Goal: Book appointment/travel/reservation

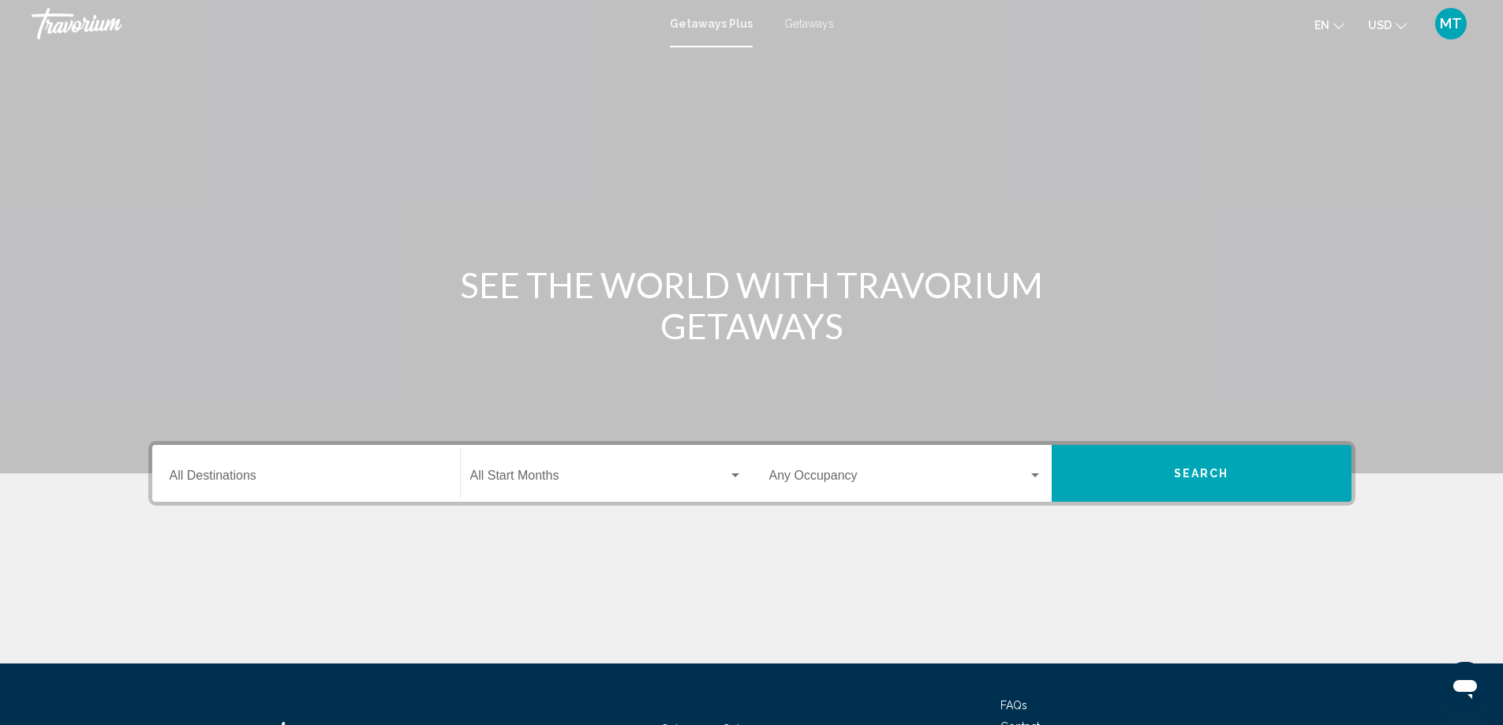
click at [810, 28] on span "Getaways" at bounding box center [809, 23] width 50 height 13
click at [733, 476] on div "Search widget" at bounding box center [736, 476] width 8 height 4
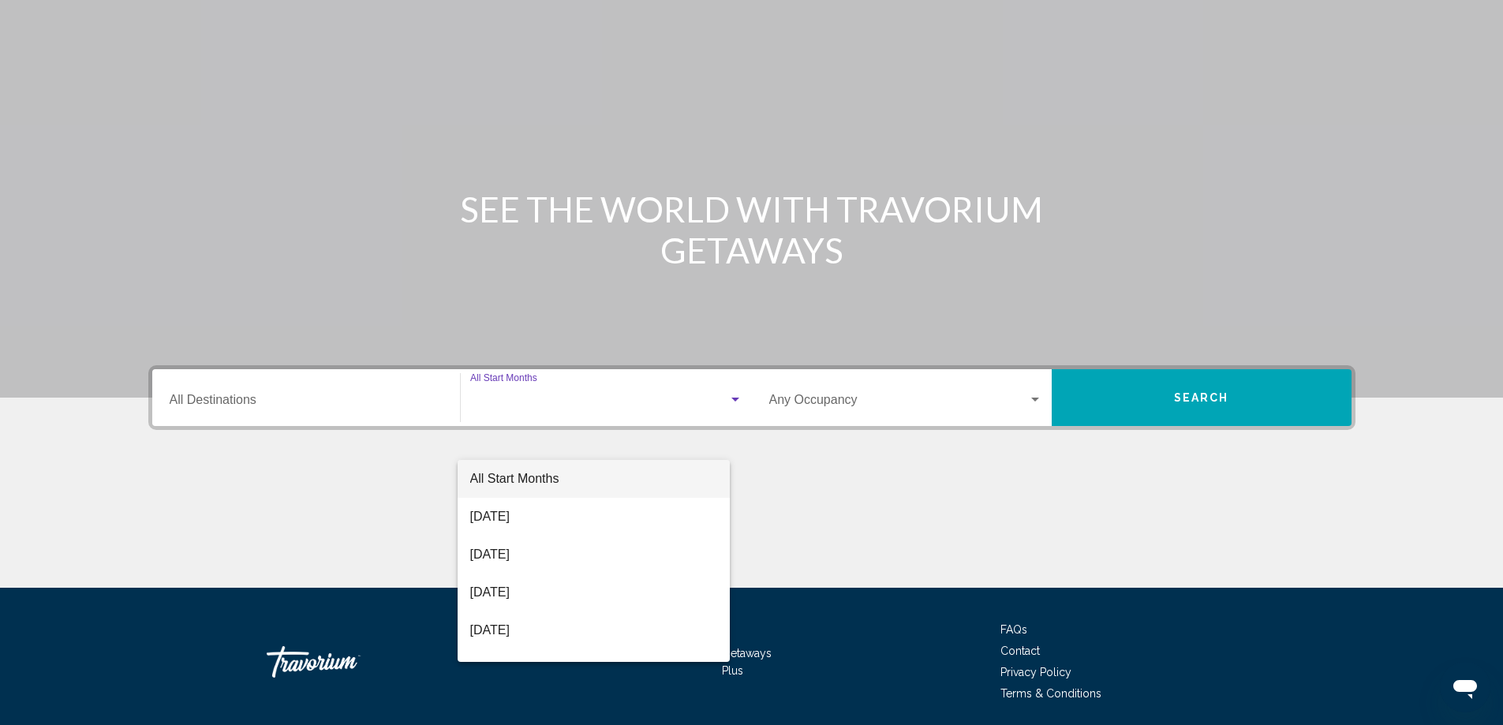
scroll to position [132, 0]
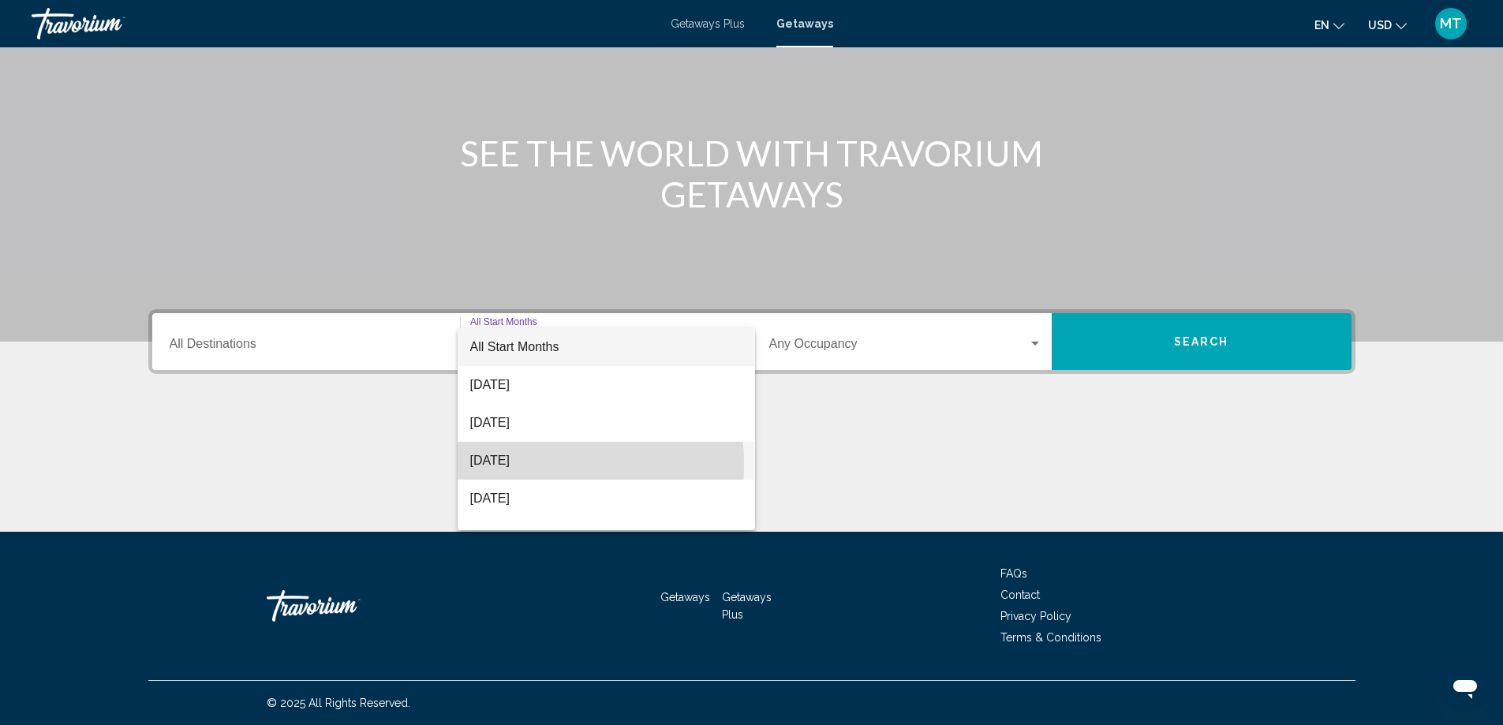
click at [500, 464] on span "[DATE]" at bounding box center [606, 461] width 272 height 38
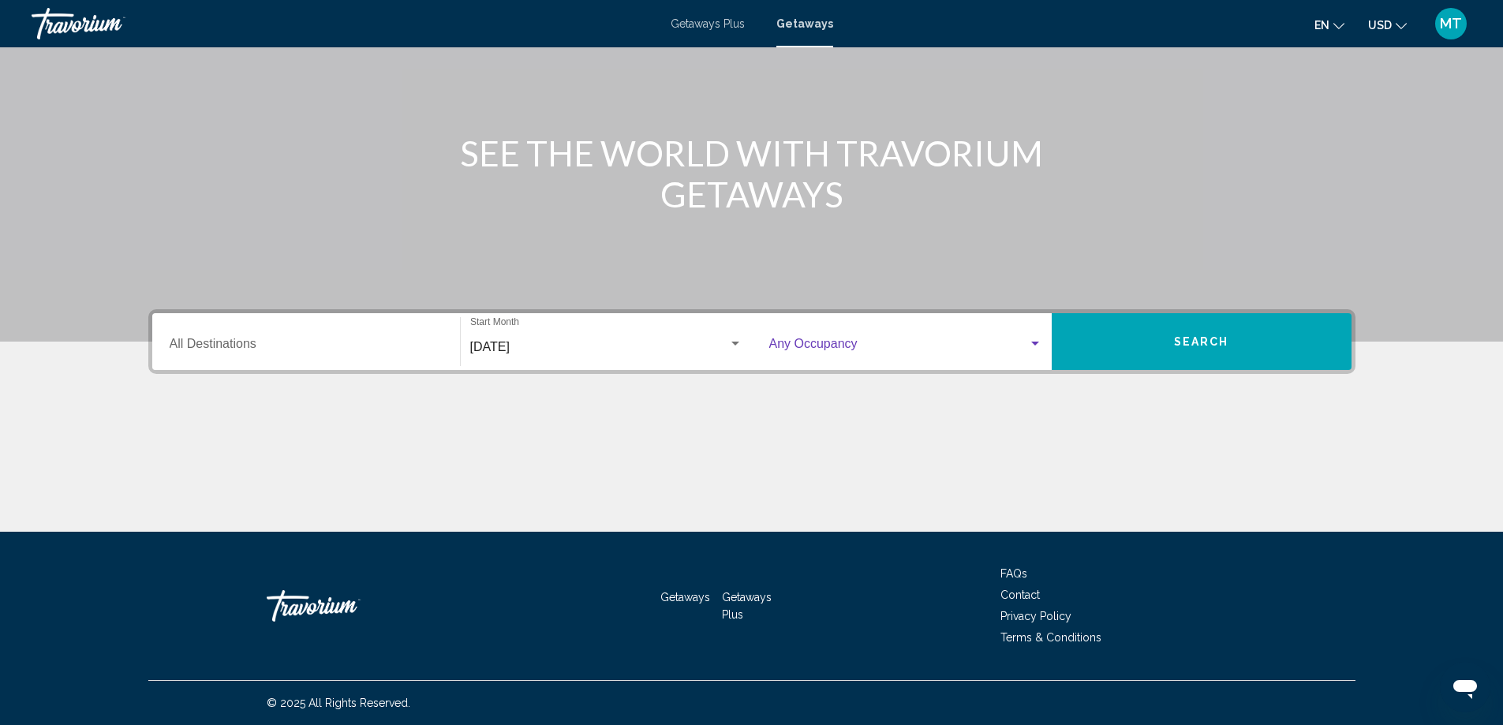
click at [1040, 340] on div "Search widget" at bounding box center [1035, 344] width 14 height 13
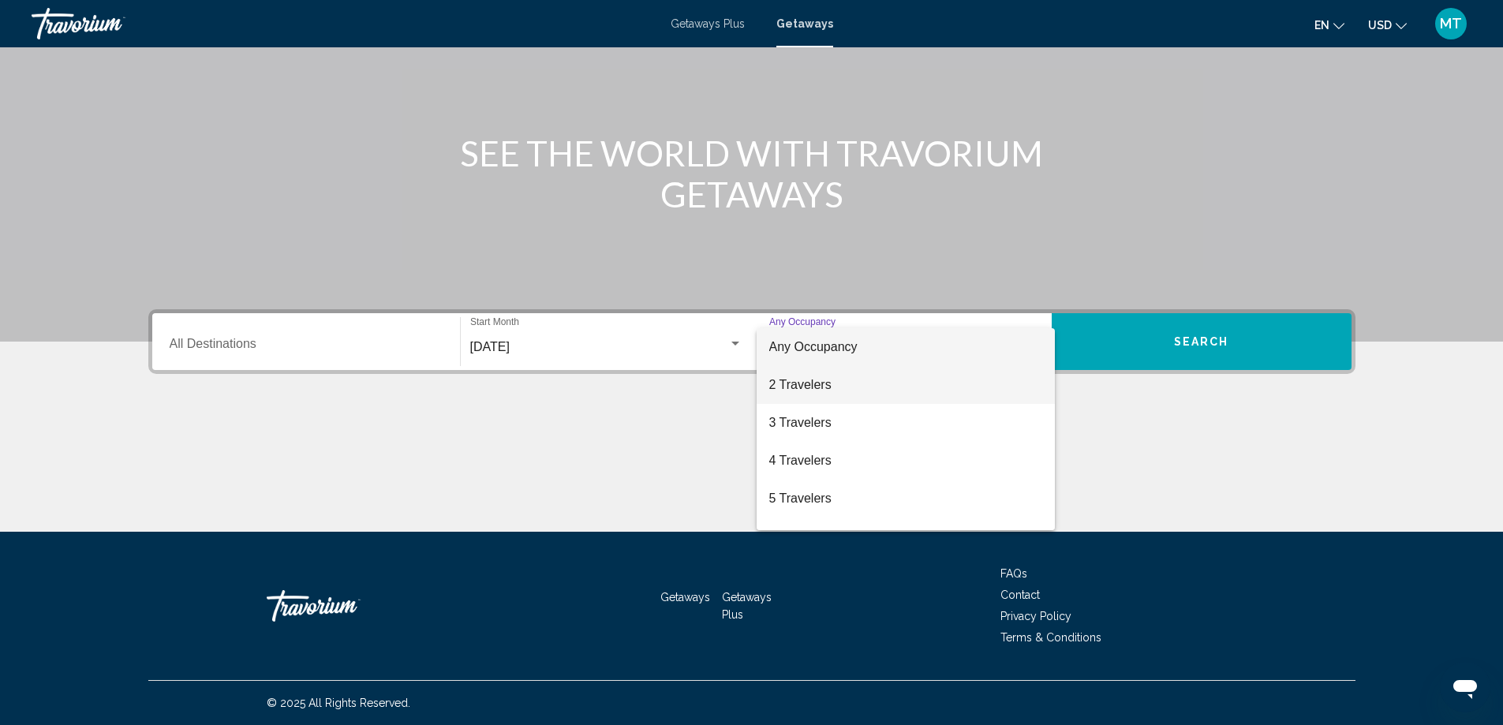
click at [783, 391] on span "2 Travelers" at bounding box center [905, 385] width 273 height 38
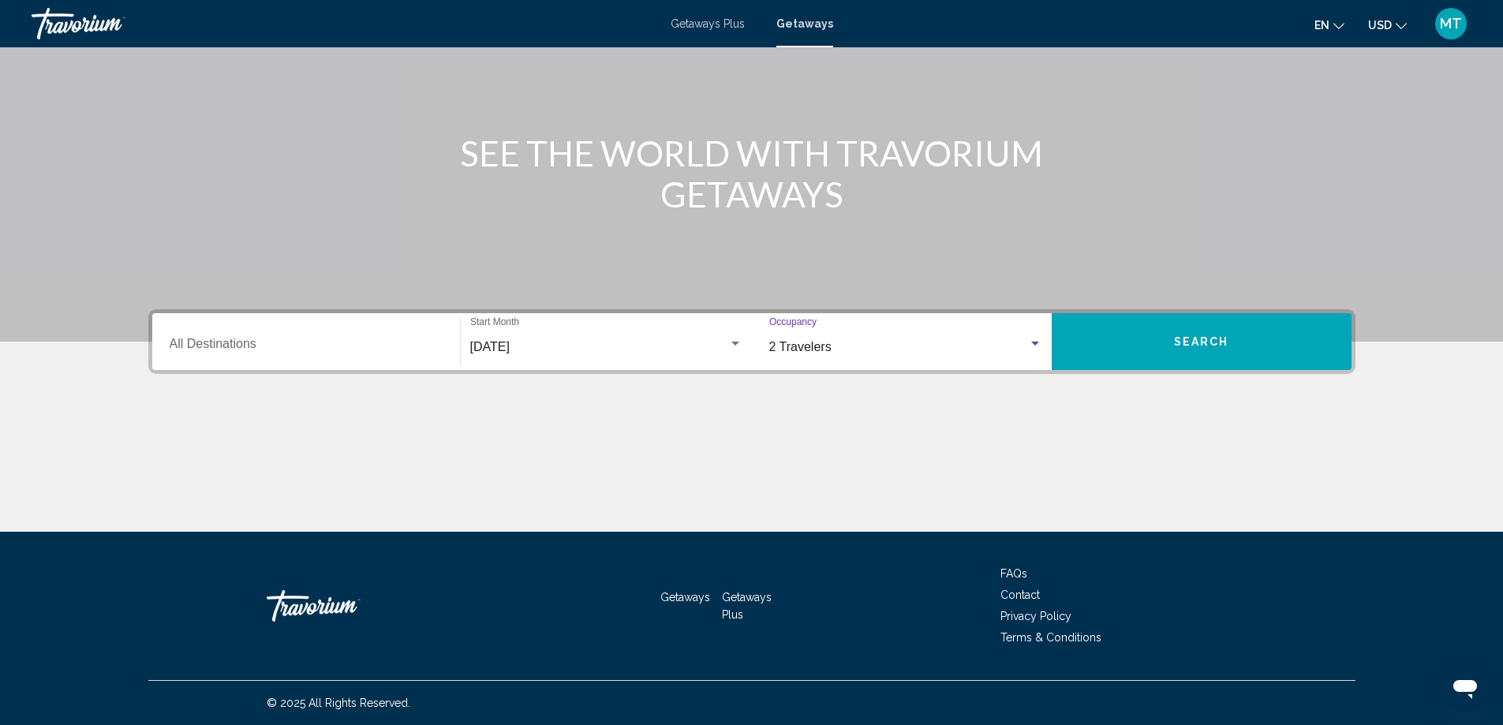
click at [1114, 342] on button "Search" at bounding box center [1202, 341] width 300 height 57
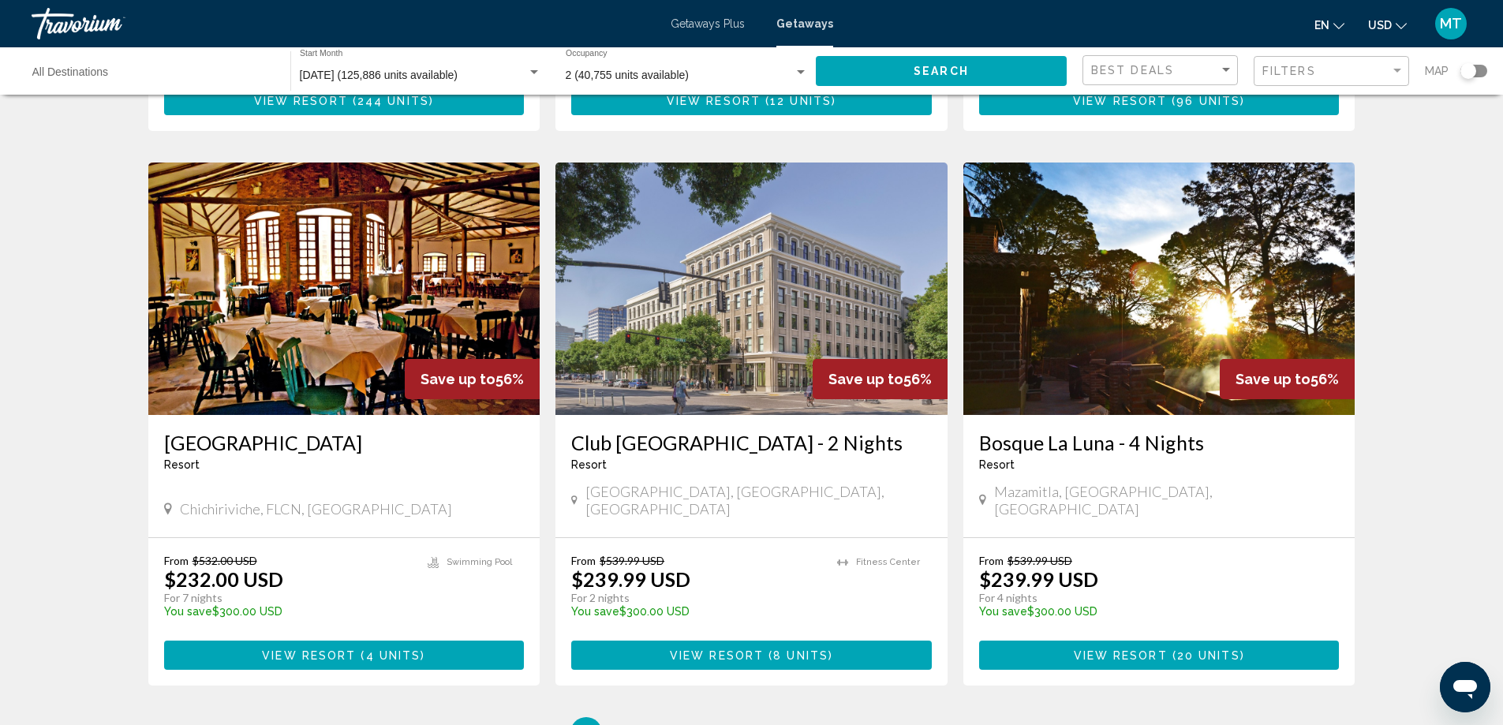
scroll to position [1815, 0]
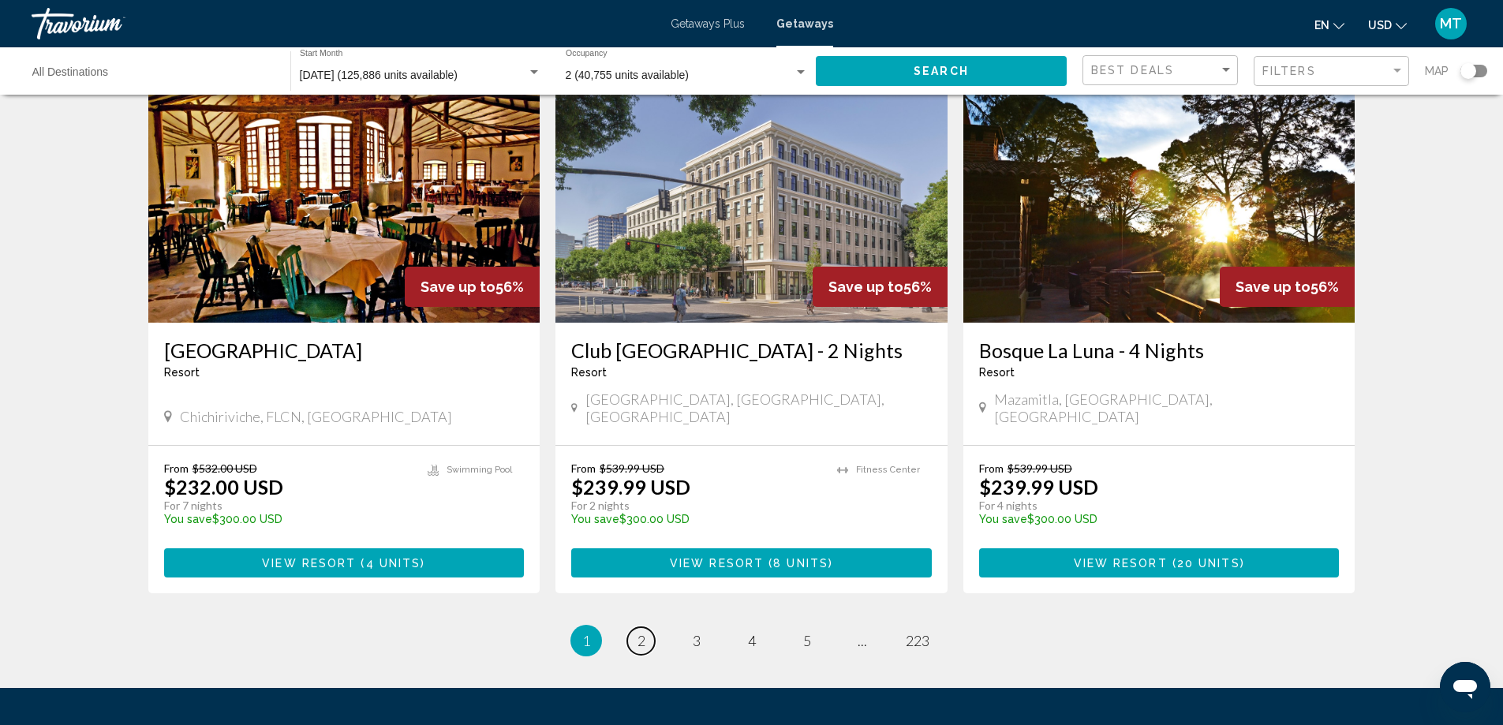
click at [638, 632] on span "2" at bounding box center [642, 640] width 8 height 17
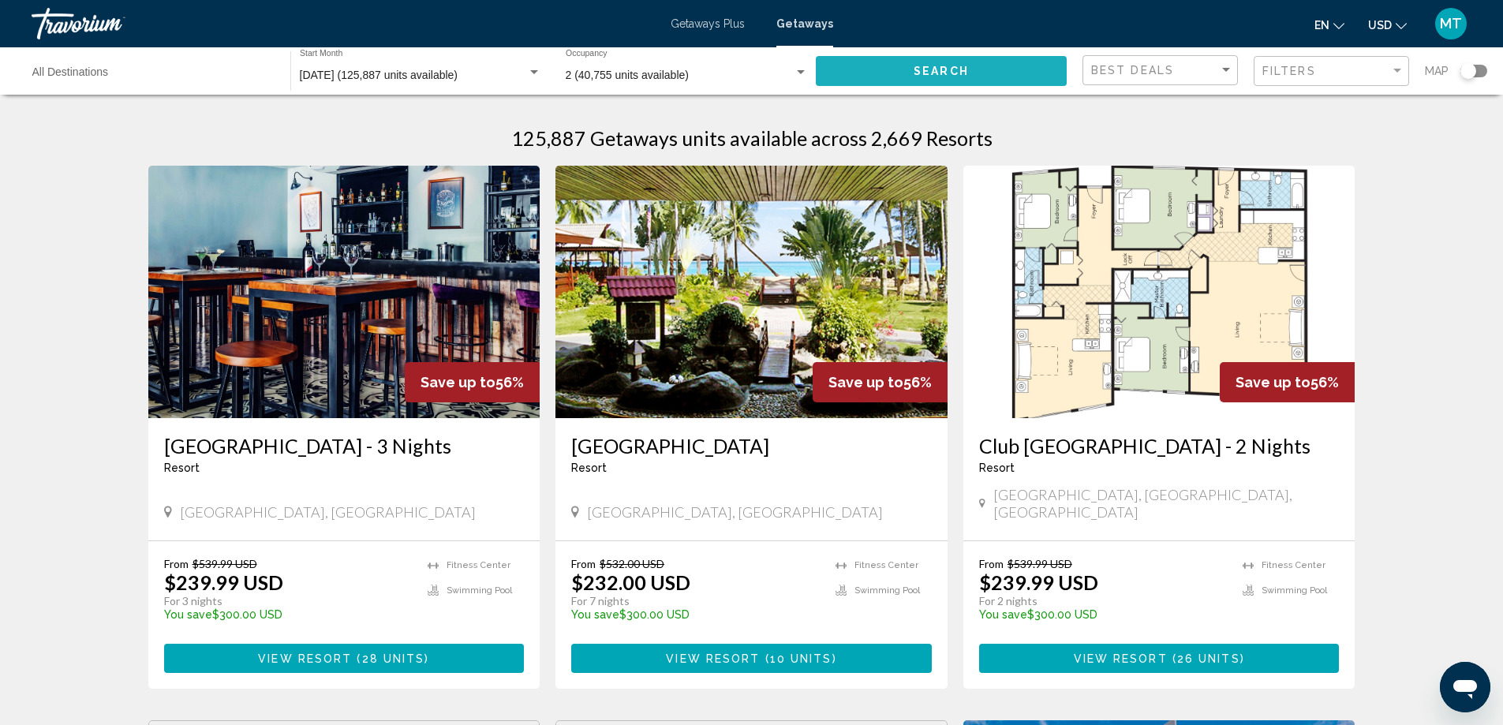
click at [896, 71] on button "Search" at bounding box center [941, 70] width 251 height 29
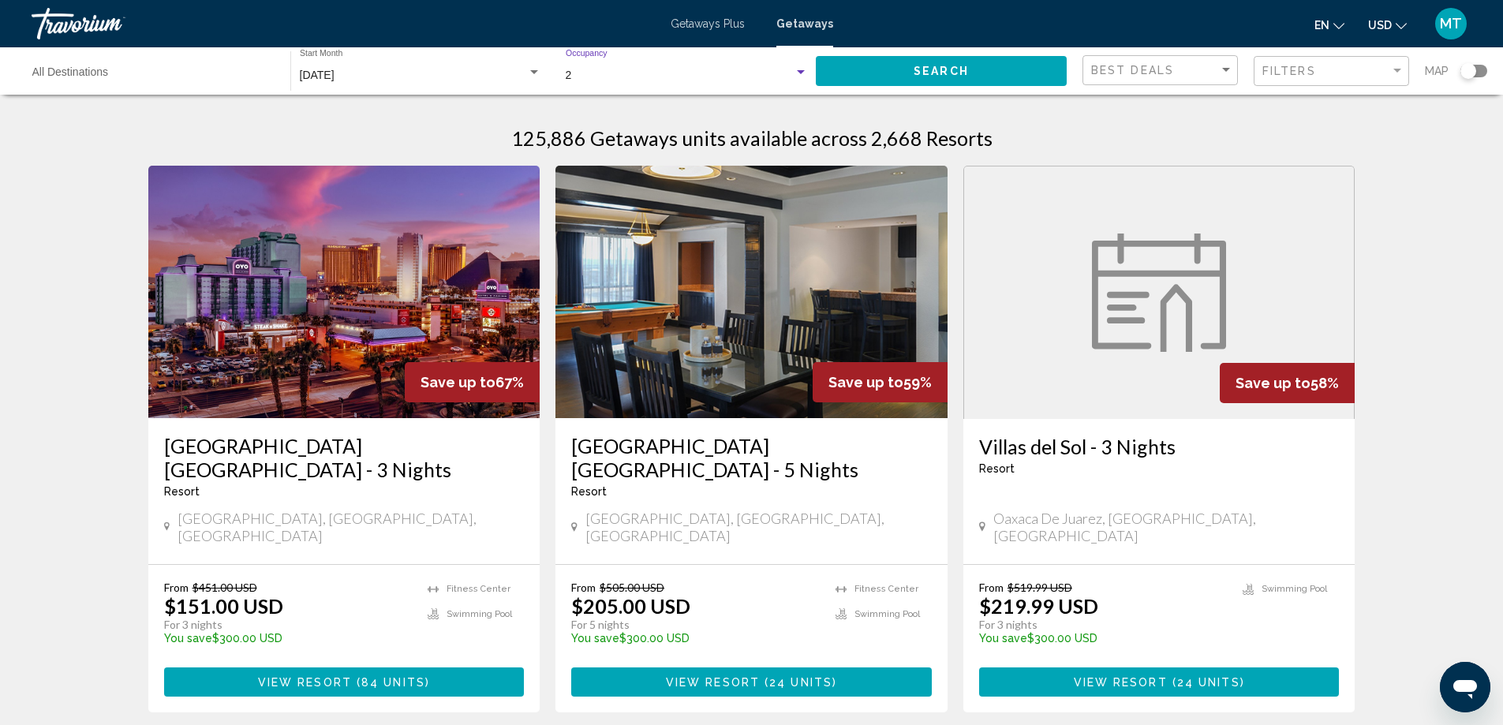
click at [800, 69] on div "Search widget" at bounding box center [801, 72] width 14 height 13
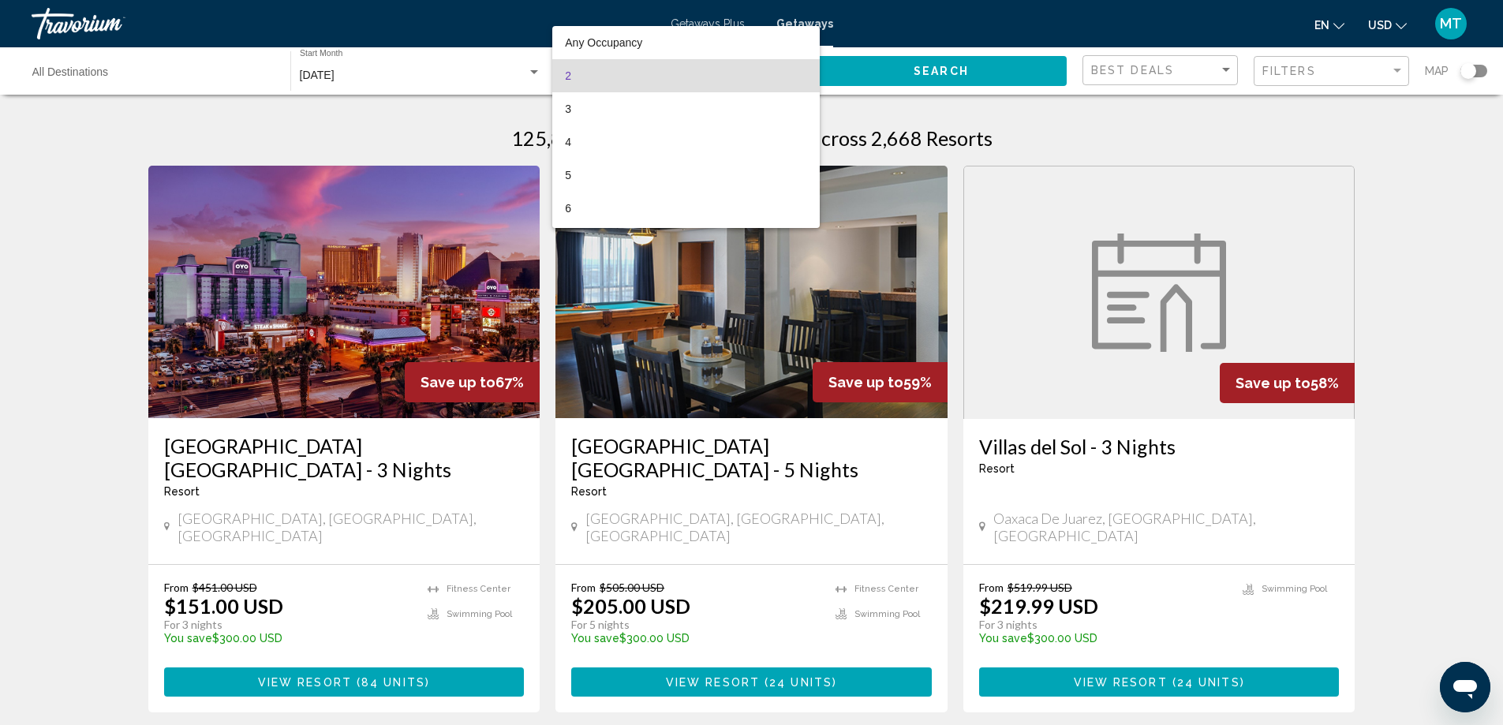
click at [800, 69] on mat-option "2" at bounding box center [686, 75] width 268 height 33
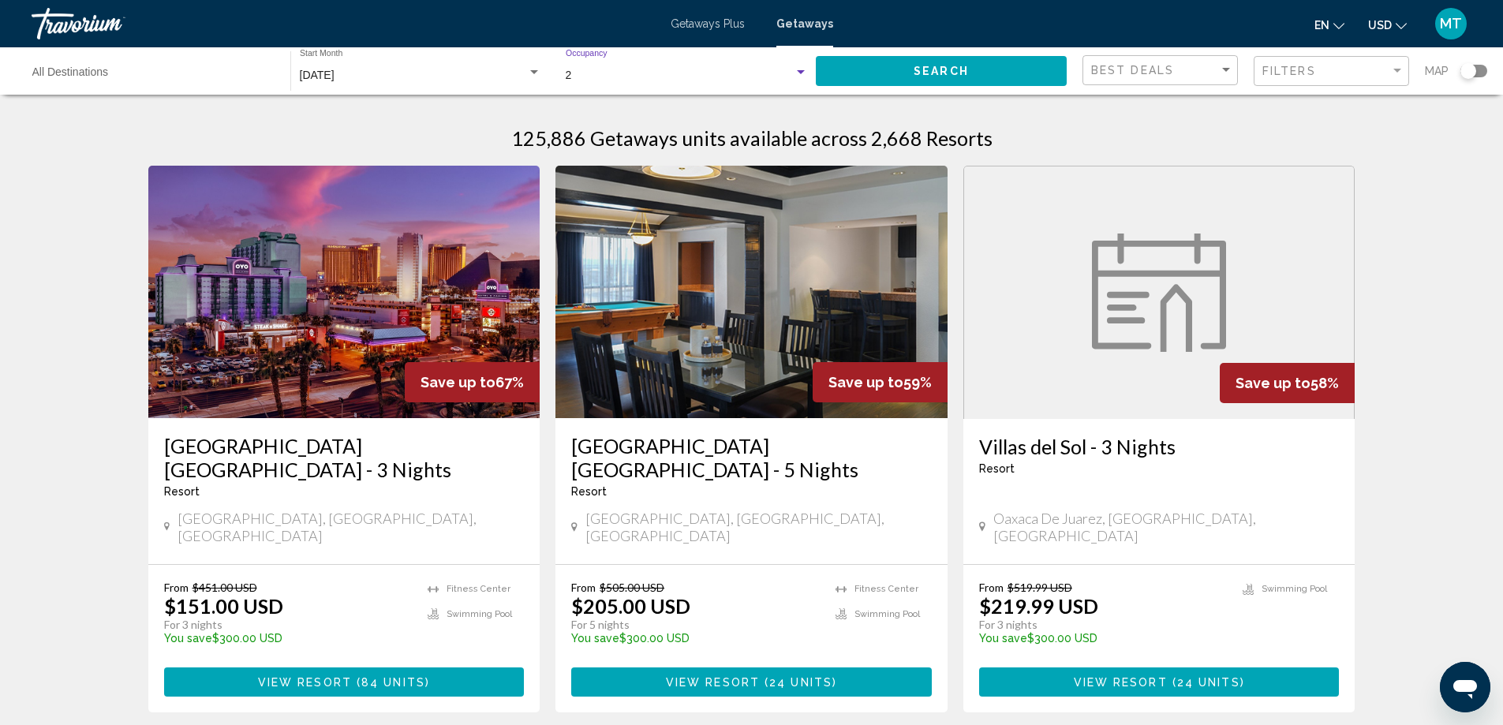
click at [616, 77] on div "2" at bounding box center [680, 75] width 228 height 13
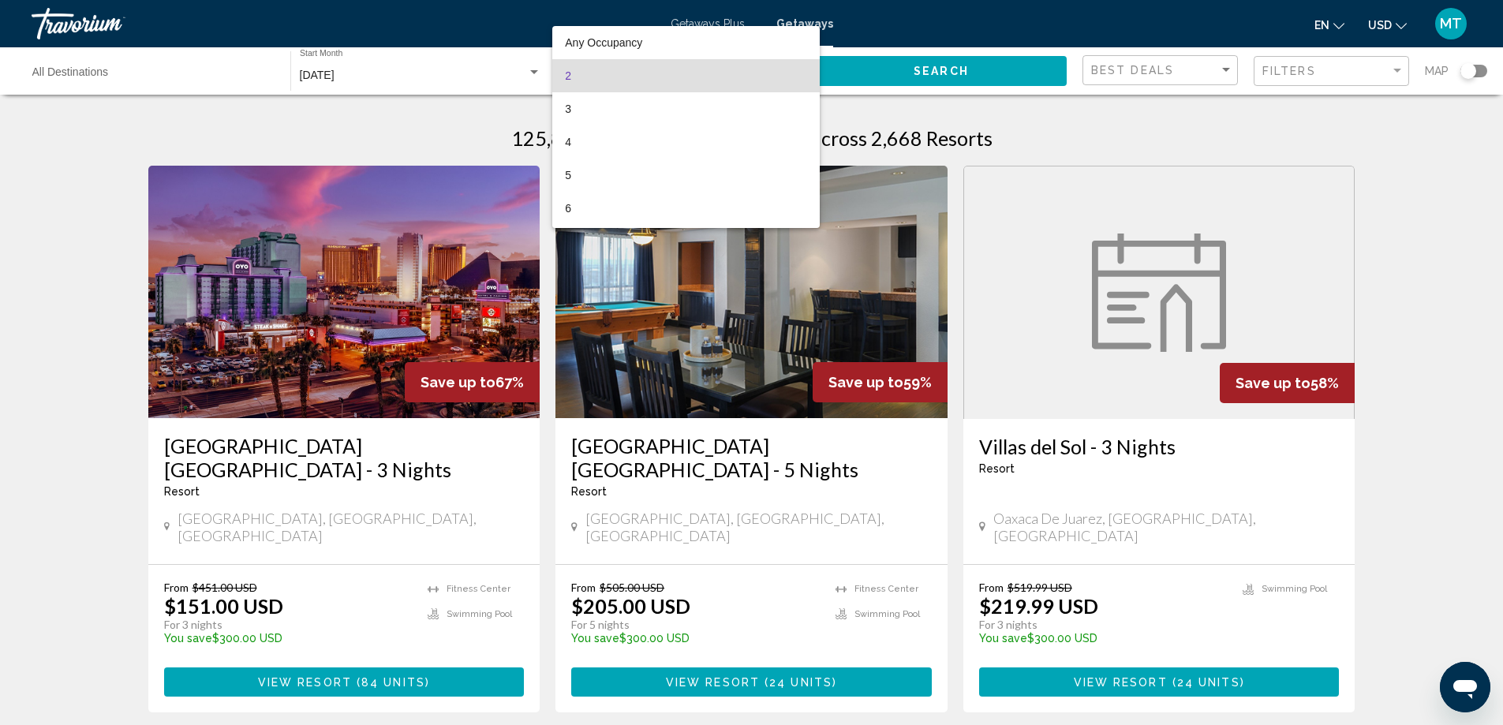
click at [960, 65] on div at bounding box center [751, 362] width 1503 height 725
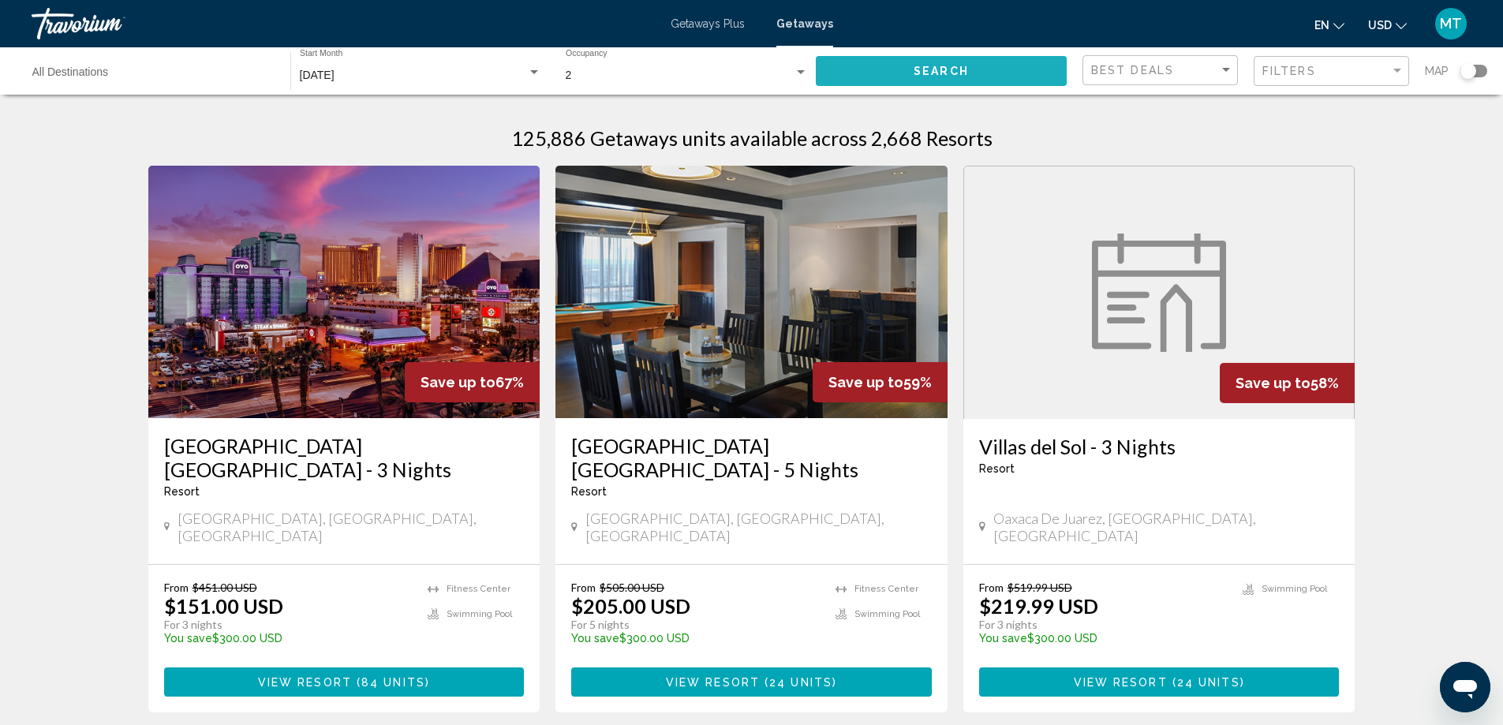
click at [936, 63] on button "Search" at bounding box center [941, 70] width 251 height 29
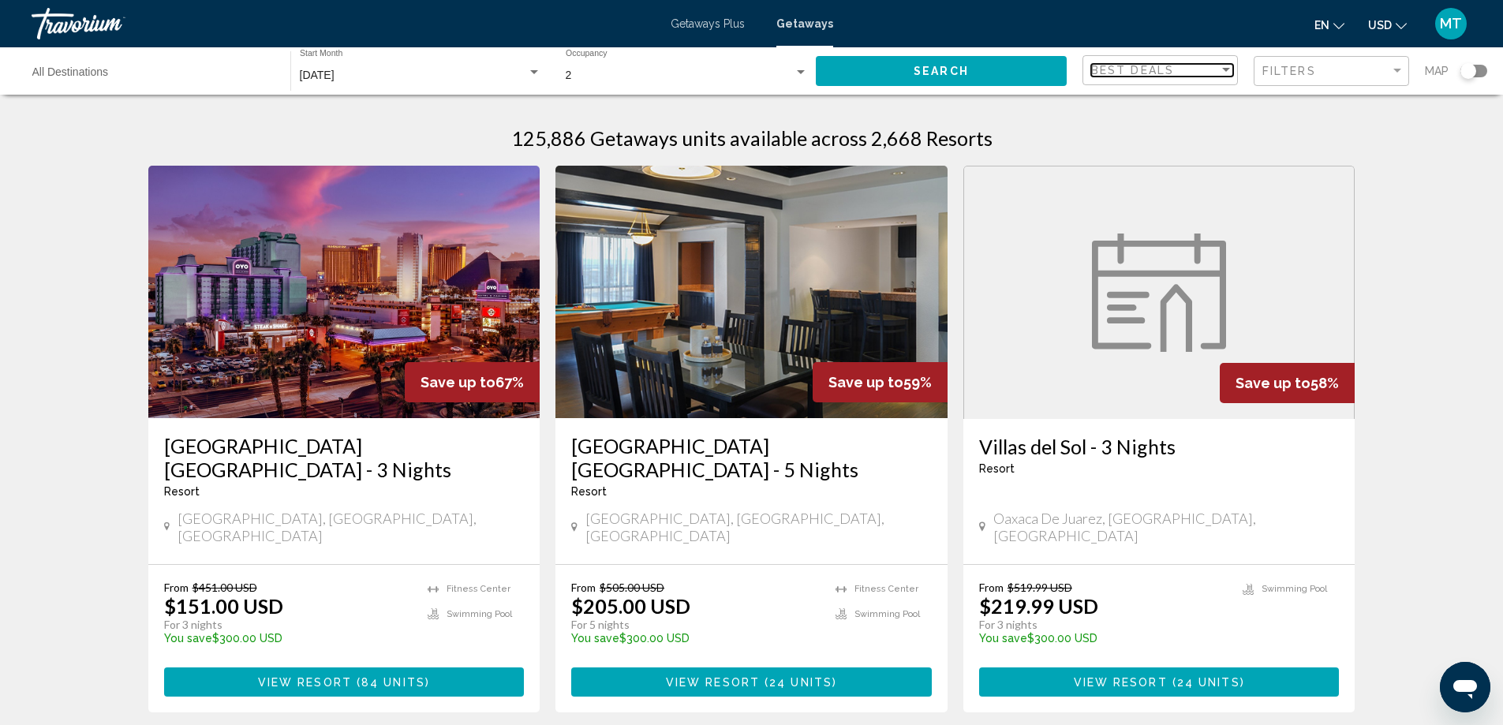
click at [1226, 71] on div "Sort by" at bounding box center [1226, 70] width 8 height 4
click at [1226, 71] on span "Best Deals" at bounding box center [1162, 70] width 142 height 33
click at [1397, 65] on div "Filter" at bounding box center [1398, 71] width 14 height 13
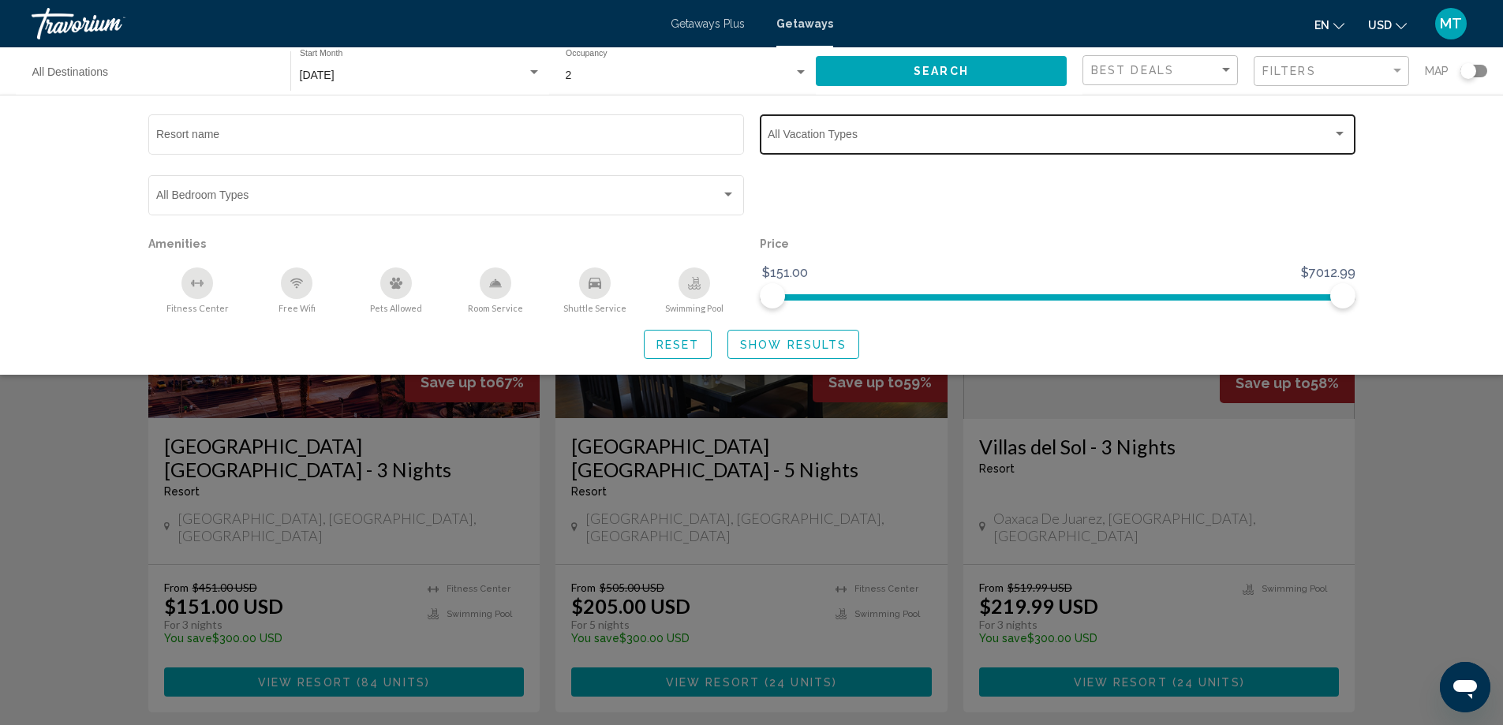
click at [1338, 132] on div "Search widget" at bounding box center [1340, 134] width 8 height 4
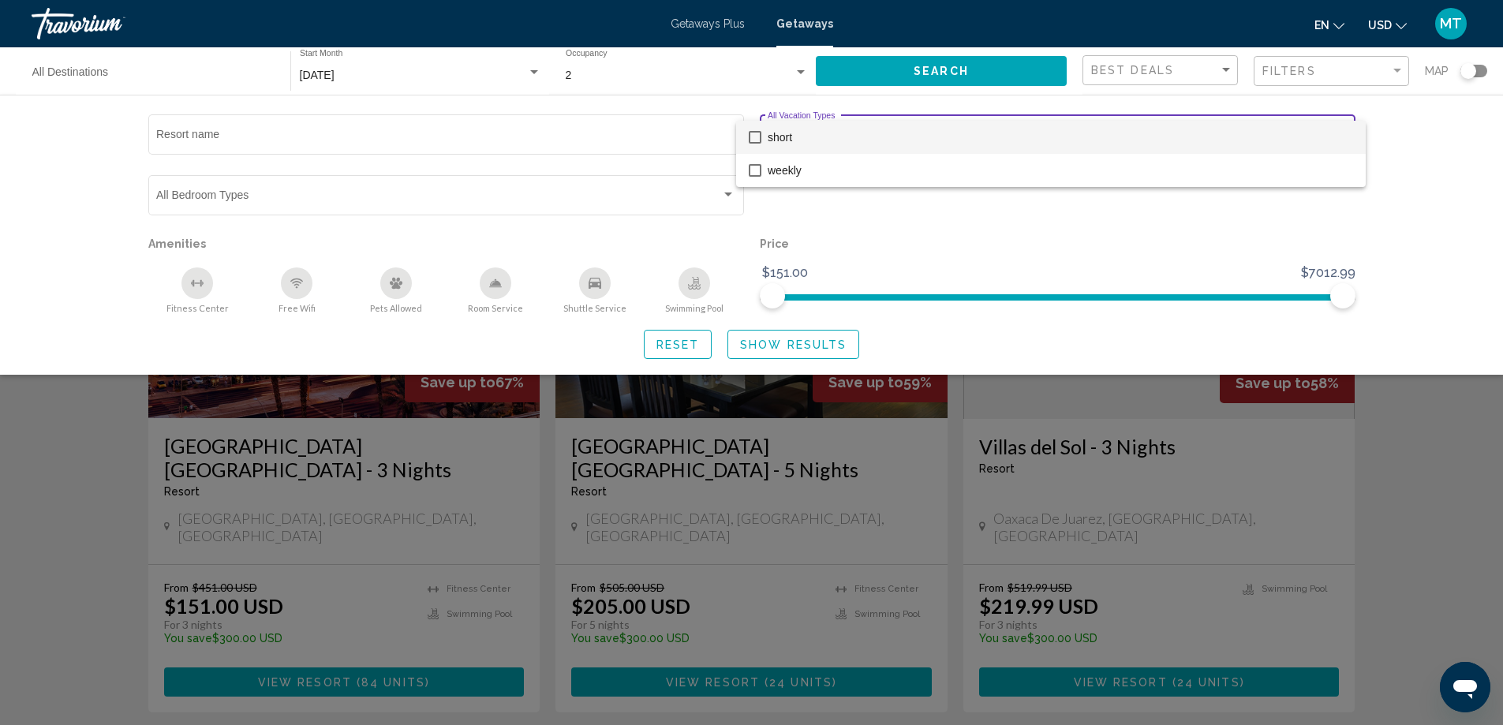
click at [1338, 132] on span "short" at bounding box center [1061, 137] width 586 height 33
click at [1342, 140] on span "short" at bounding box center [1061, 137] width 586 height 33
click at [1433, 213] on div at bounding box center [751, 362] width 1503 height 725
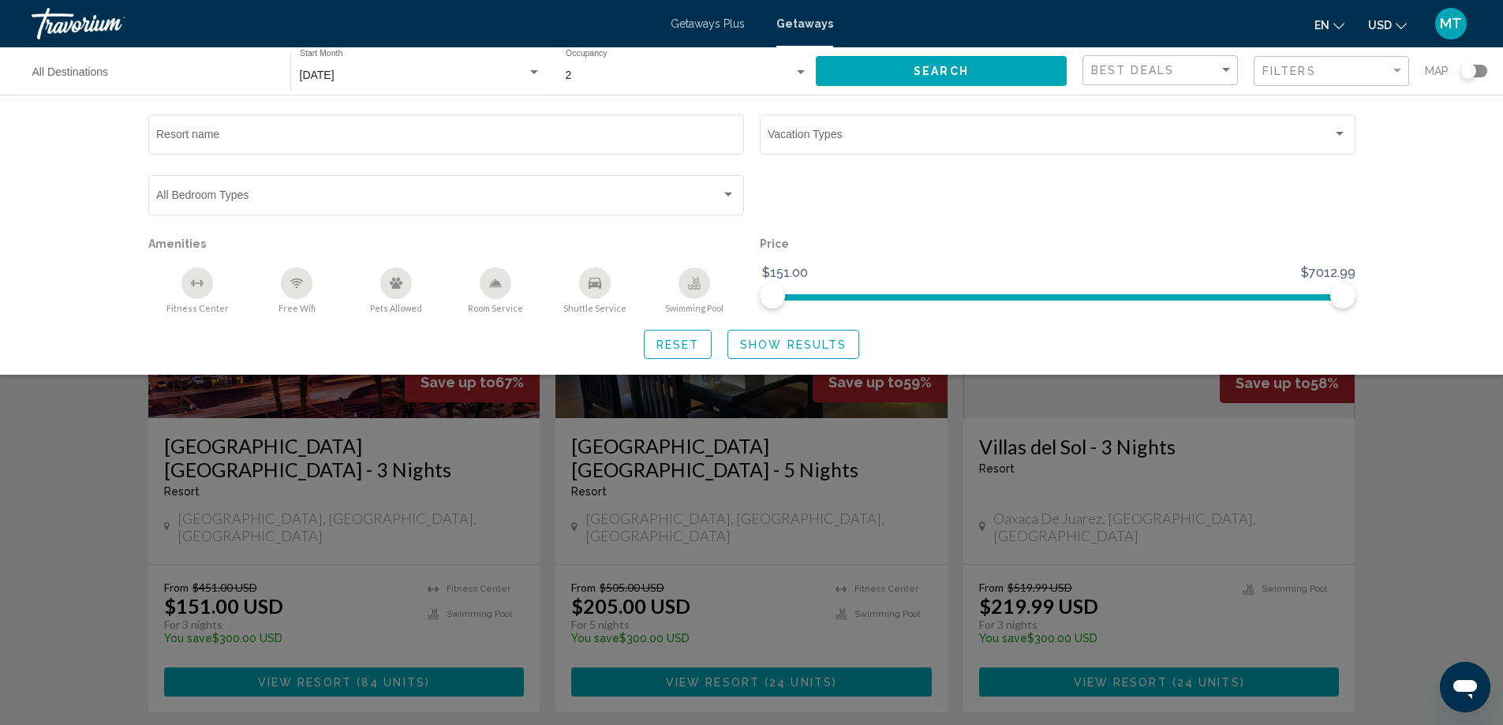
click at [1474, 73] on div "Search widget" at bounding box center [1469, 71] width 16 height 16
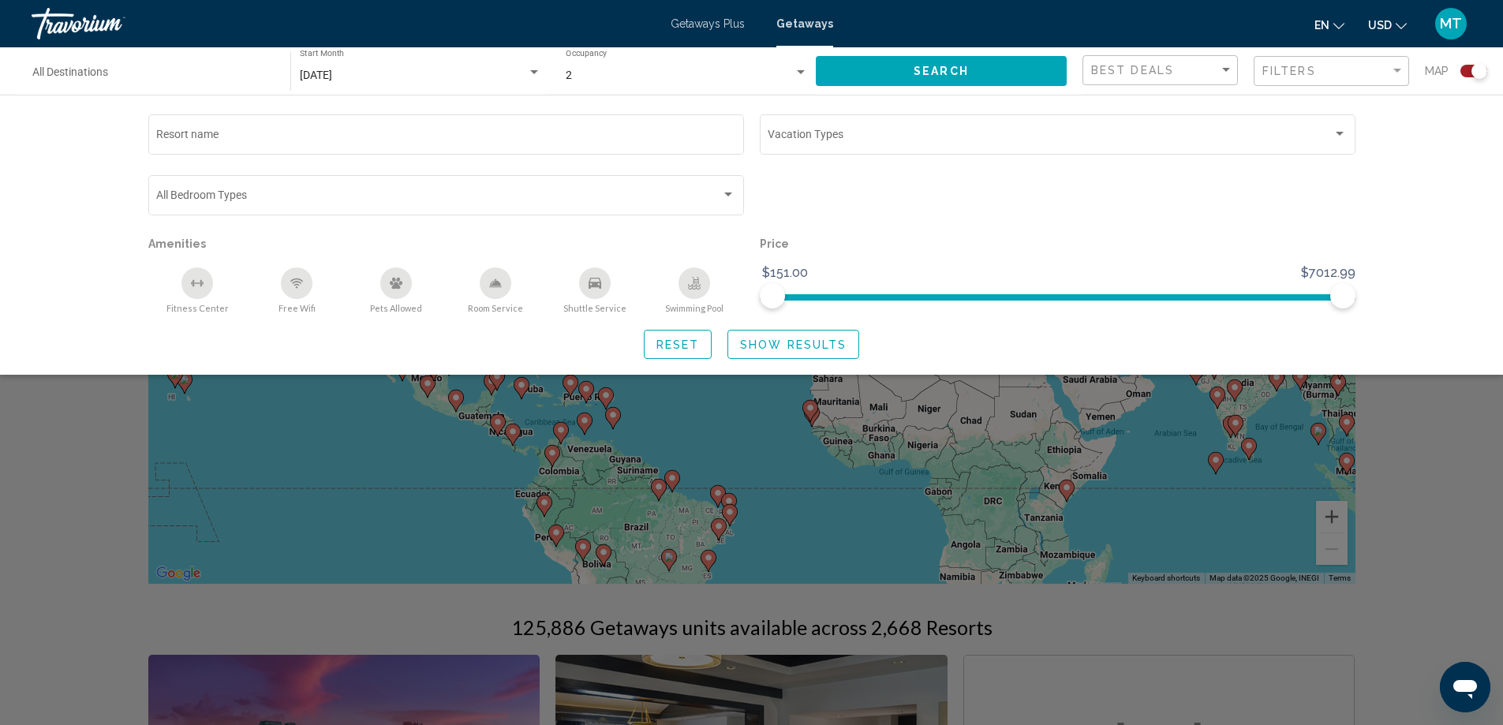
click at [1440, 491] on div "Search widget" at bounding box center [751, 481] width 1503 height 488
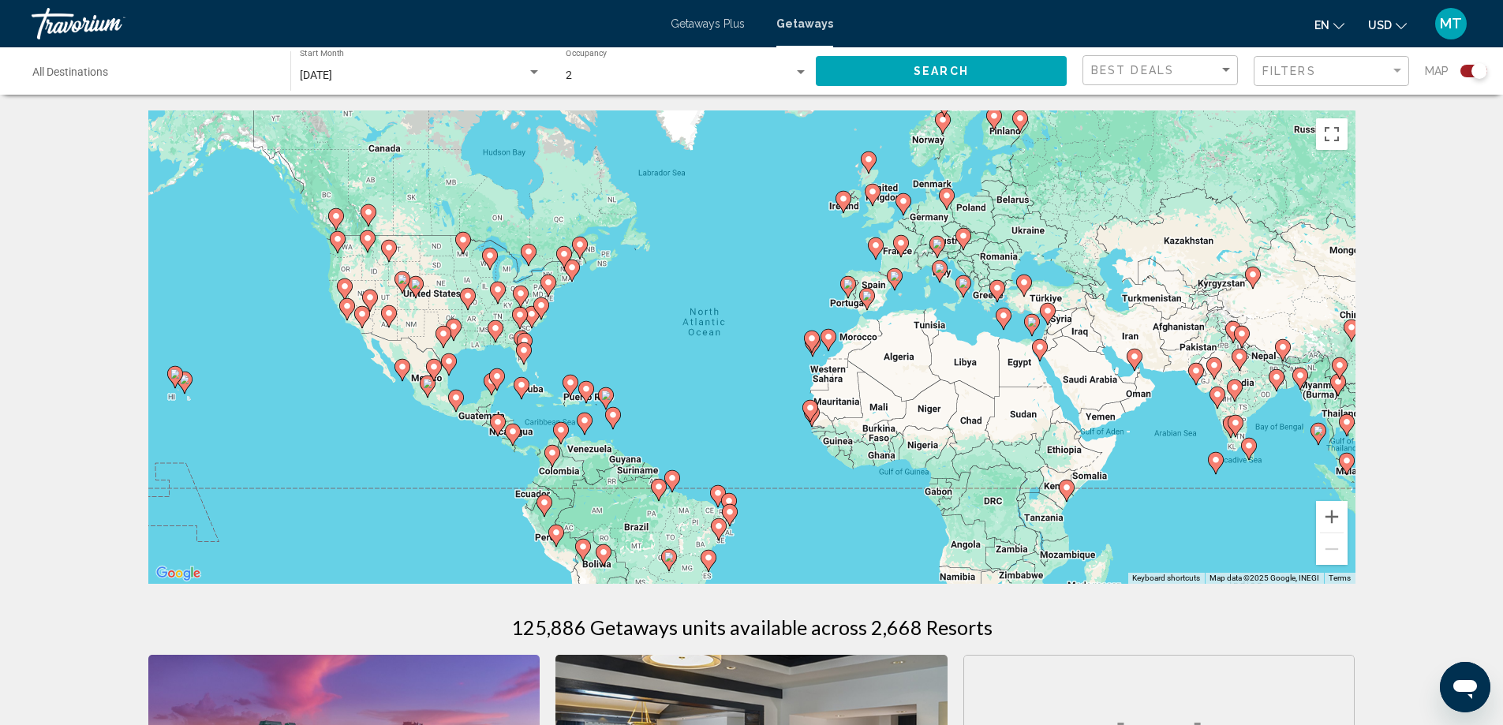
click at [385, 313] on image "Main content" at bounding box center [388, 313] width 9 height 9
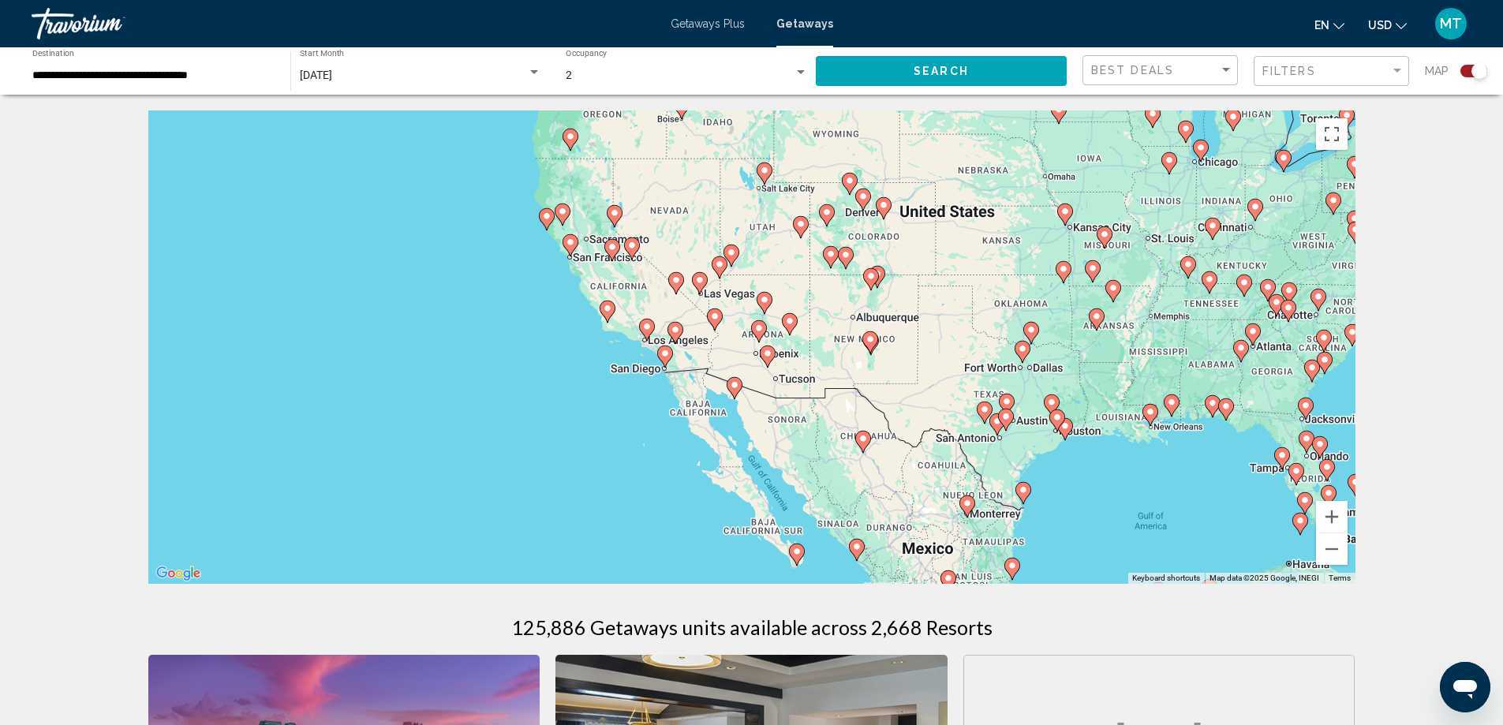
click at [768, 355] on image "Main content" at bounding box center [767, 353] width 9 height 9
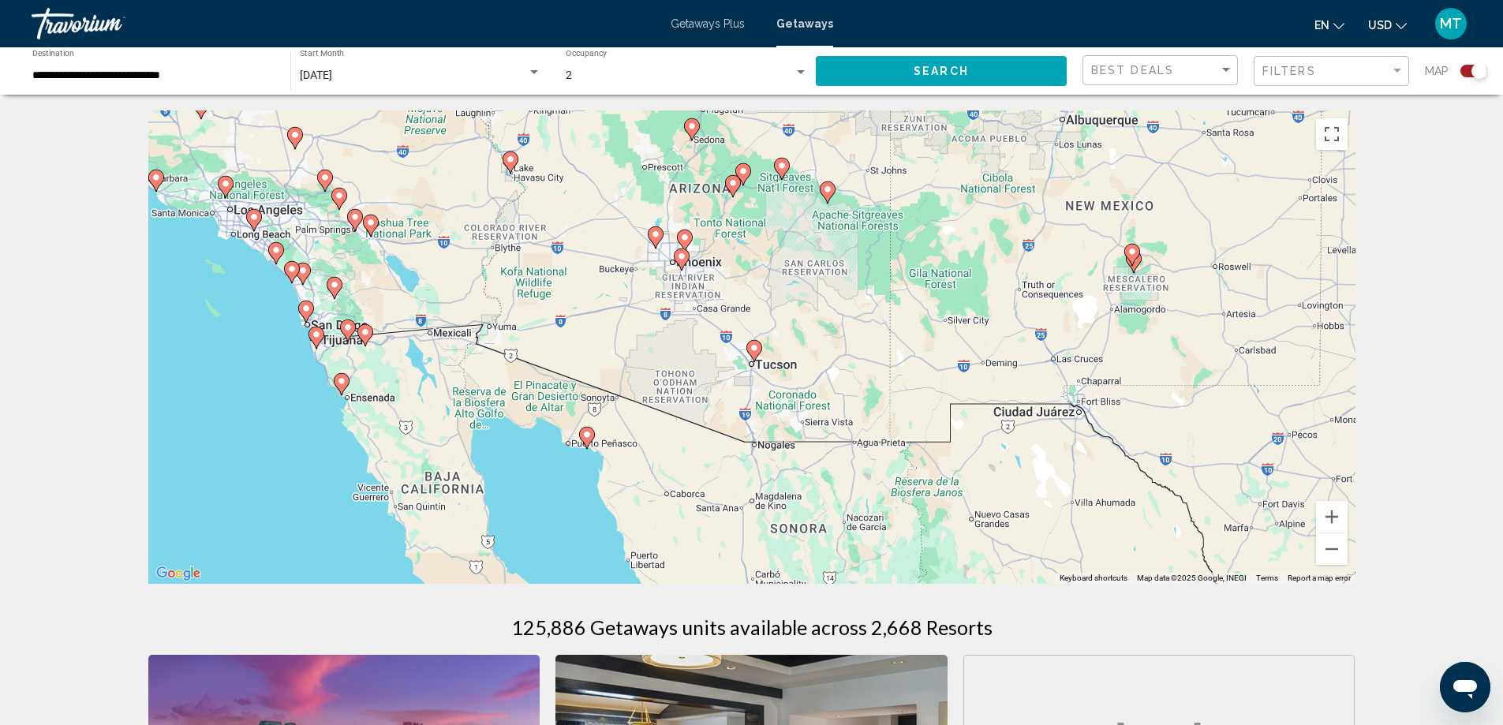
click at [678, 257] on image "Main content" at bounding box center [681, 256] width 9 height 9
type input "**********"
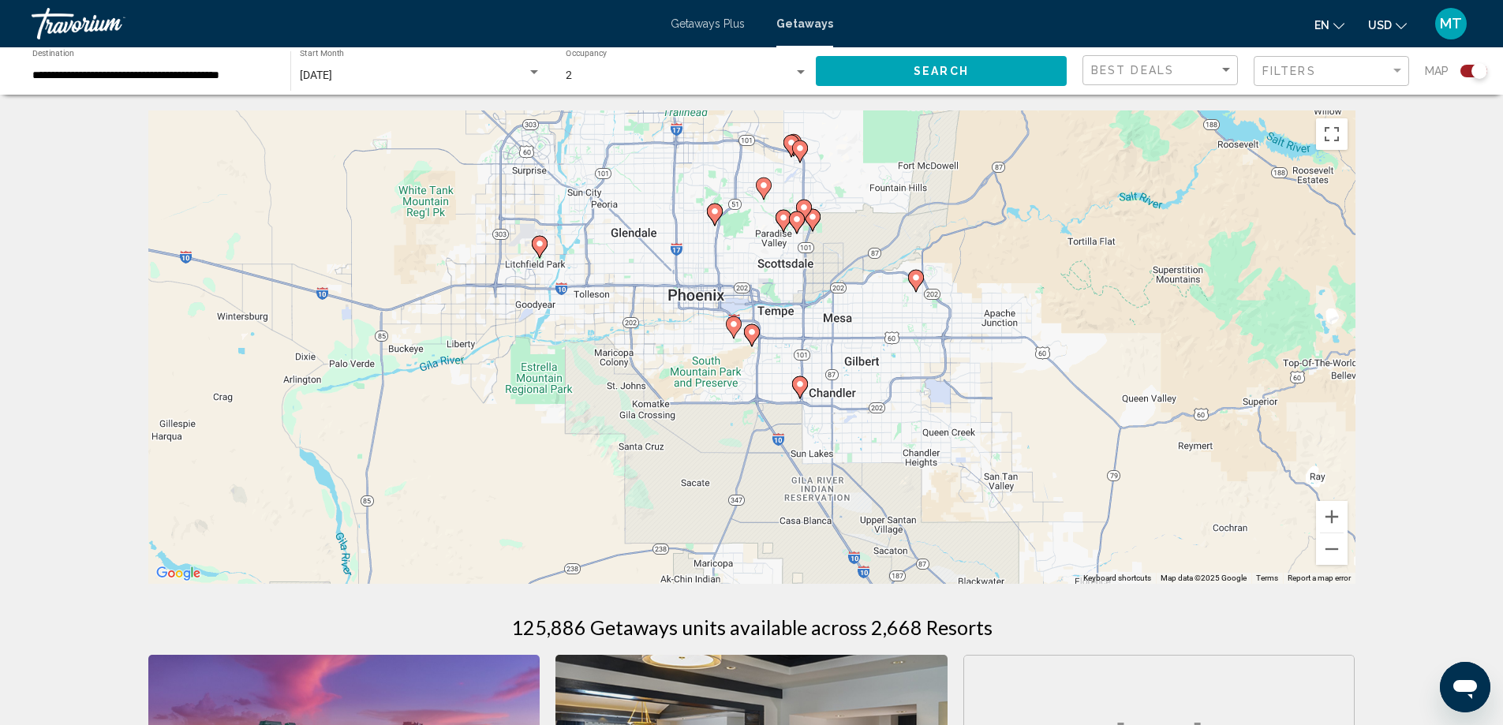
click at [733, 325] on image "Main content" at bounding box center [733, 324] width 9 height 9
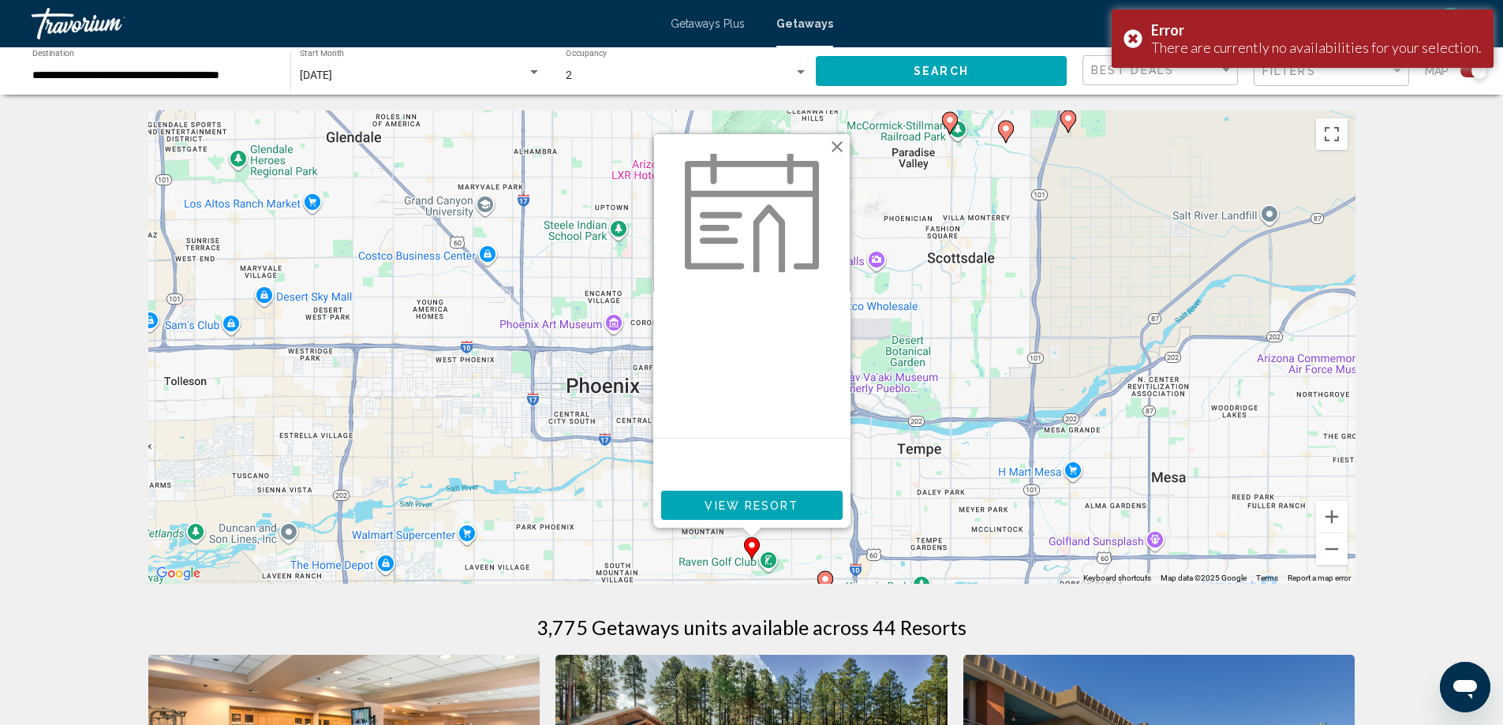
click at [840, 147] on button "Close" at bounding box center [837, 147] width 24 height 24
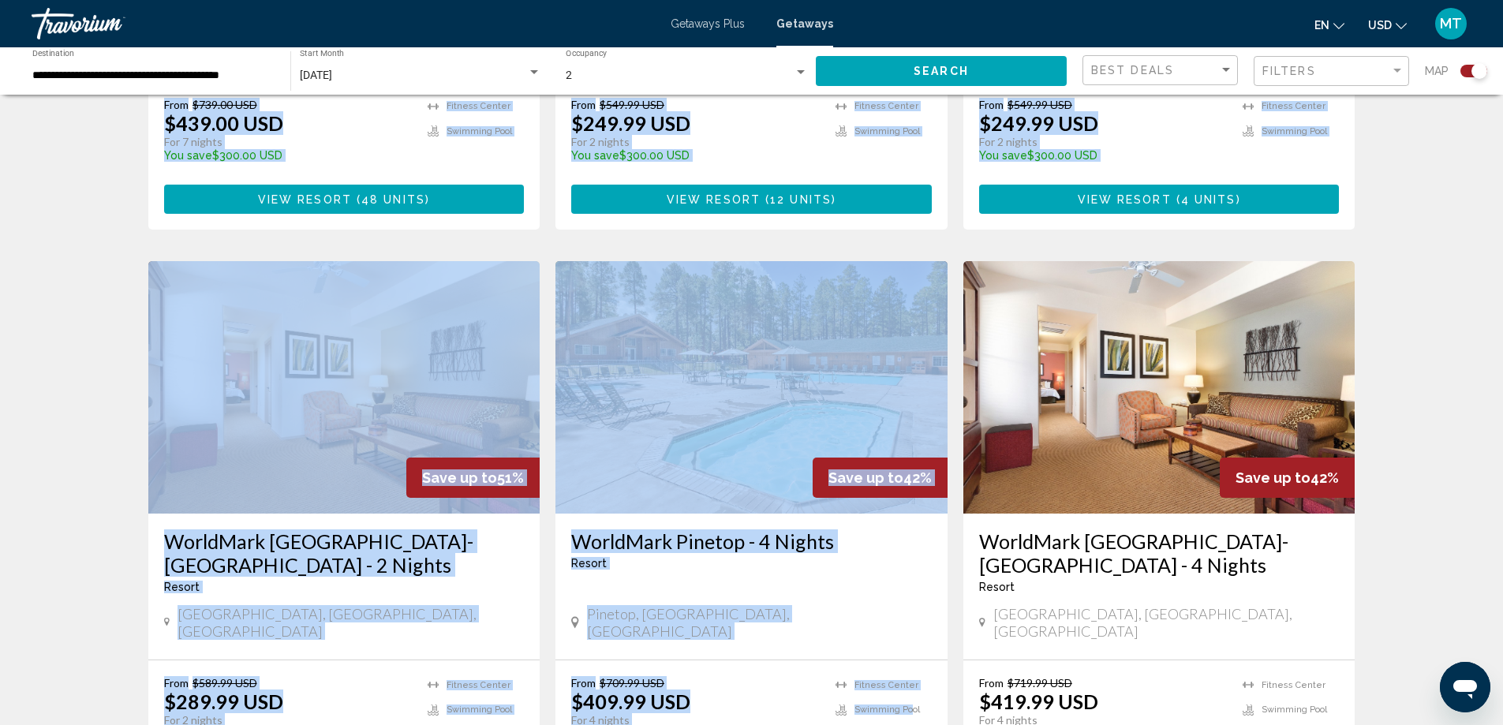
drag, startPoint x: 910, startPoint y: 376, endPoint x: 914, endPoint y: 721, distance: 344.1
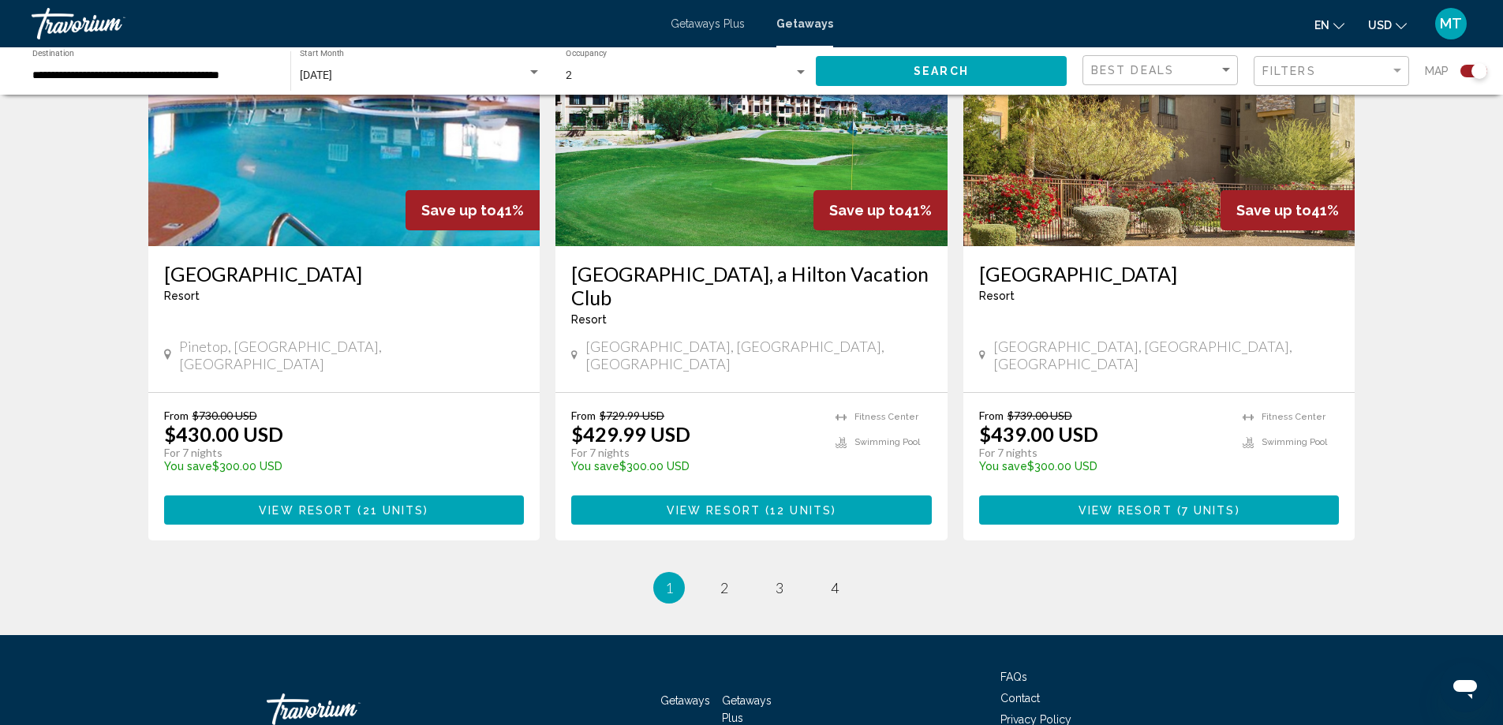
scroll to position [2431, 0]
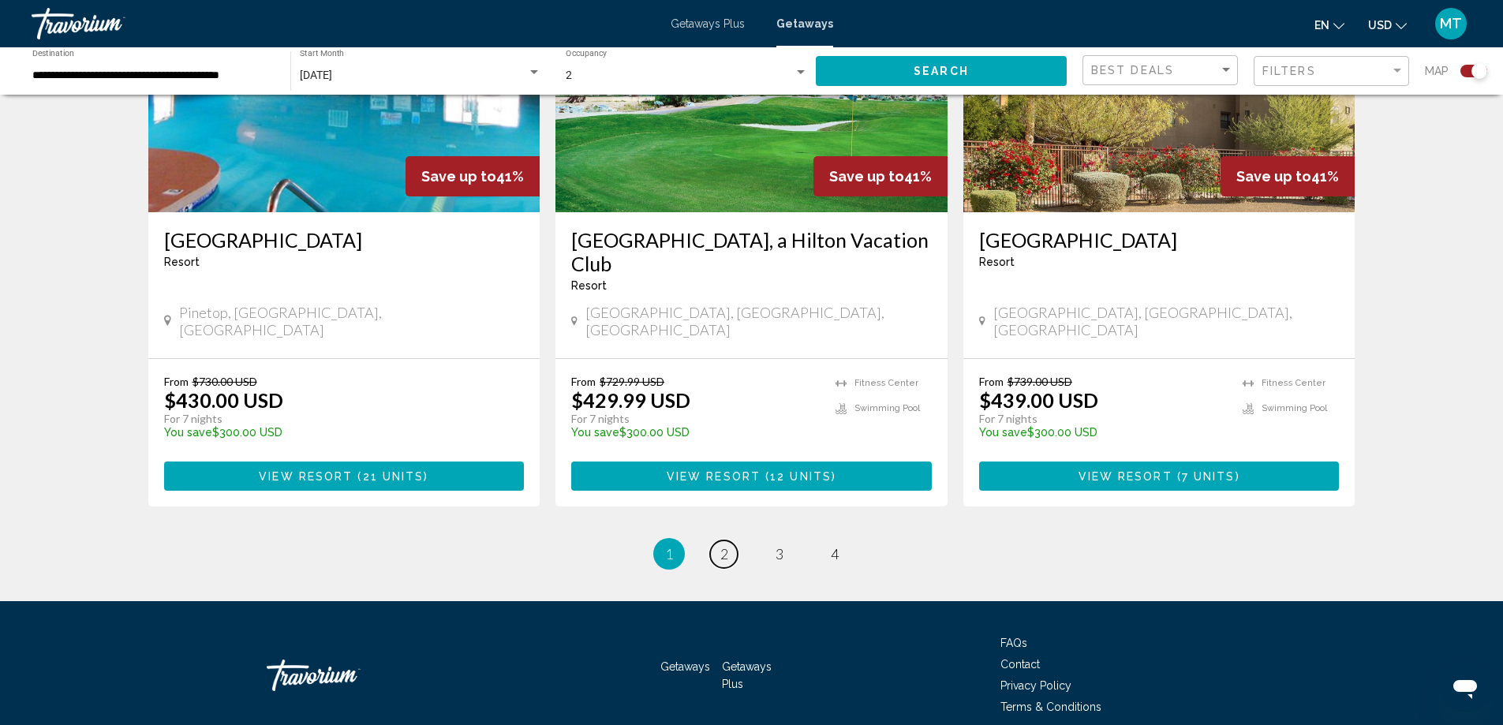
drag, startPoint x: 725, startPoint y: 485, endPoint x: 716, endPoint y: 483, distance: 9.6
click at [726, 545] on span "2" at bounding box center [725, 553] width 8 height 17
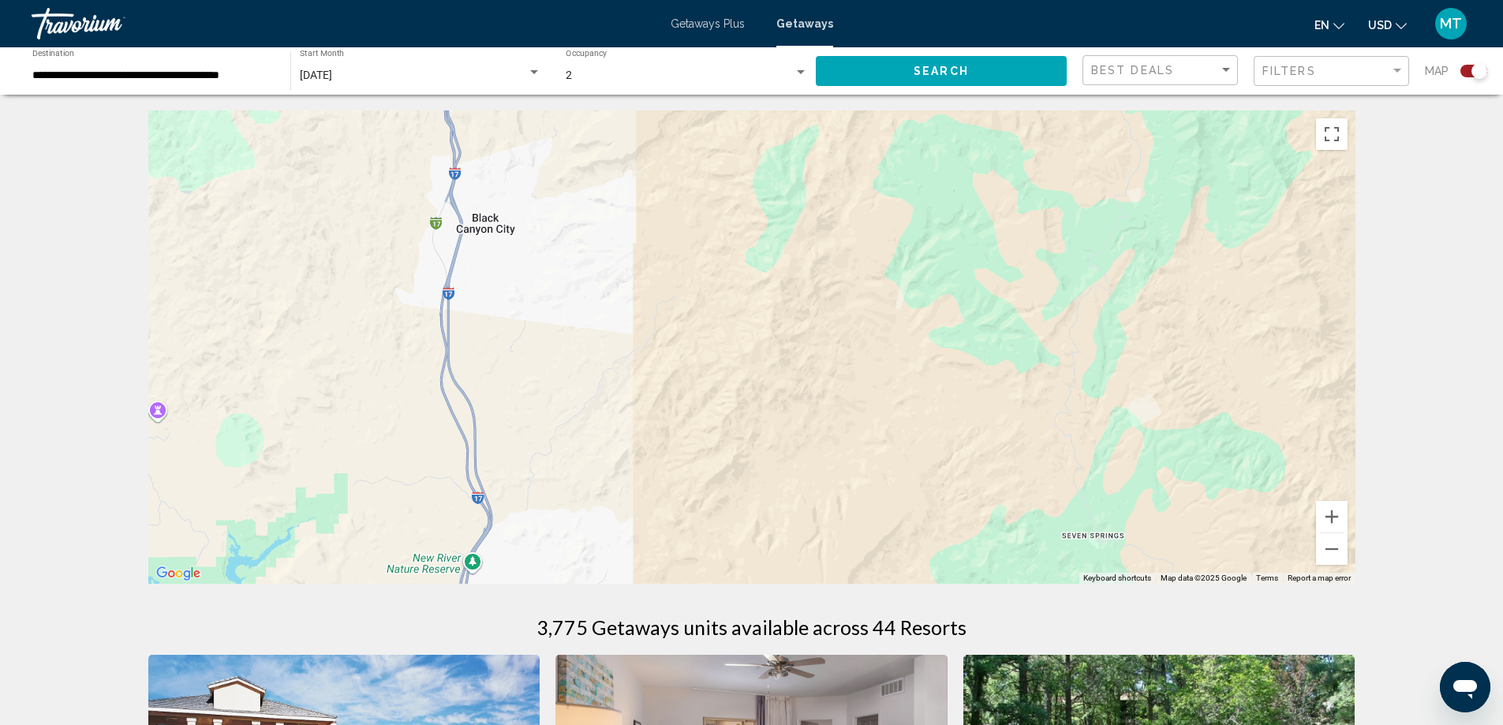
click at [864, 358] on div "To activate drag with keyboard, press Alt + Enter. Once in keyboard drag state,…" at bounding box center [751, 347] width 1207 height 474
click at [855, 358] on div "To activate drag with keyboard, press Alt + Enter. Once in keyboard drag state,…" at bounding box center [751, 347] width 1207 height 474
click at [514, 346] on div "To activate drag with keyboard, press Alt + Enter. Once in keyboard drag state,…" at bounding box center [751, 347] width 1207 height 474
click at [1338, 550] on button "Zoom out" at bounding box center [1332, 549] width 32 height 32
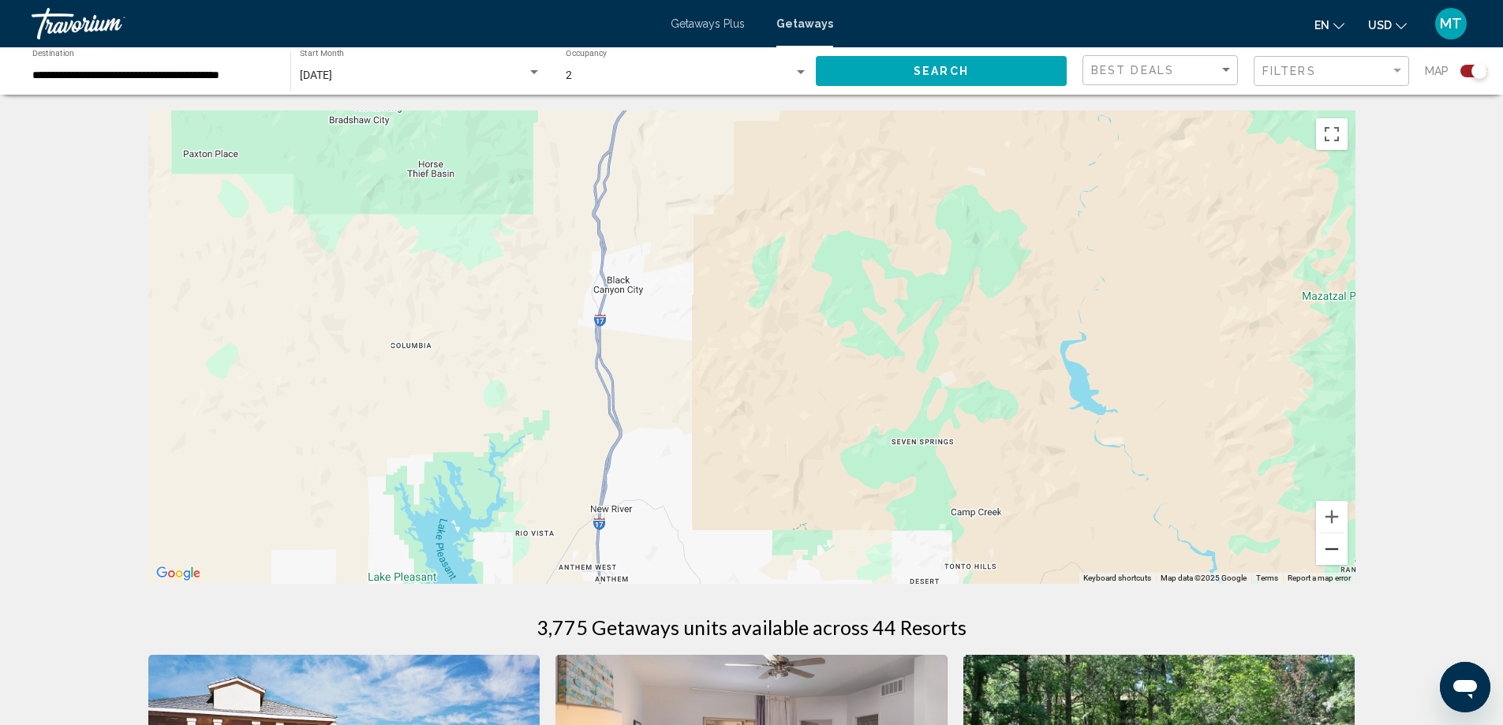
click at [1338, 550] on button "Zoom out" at bounding box center [1332, 549] width 32 height 32
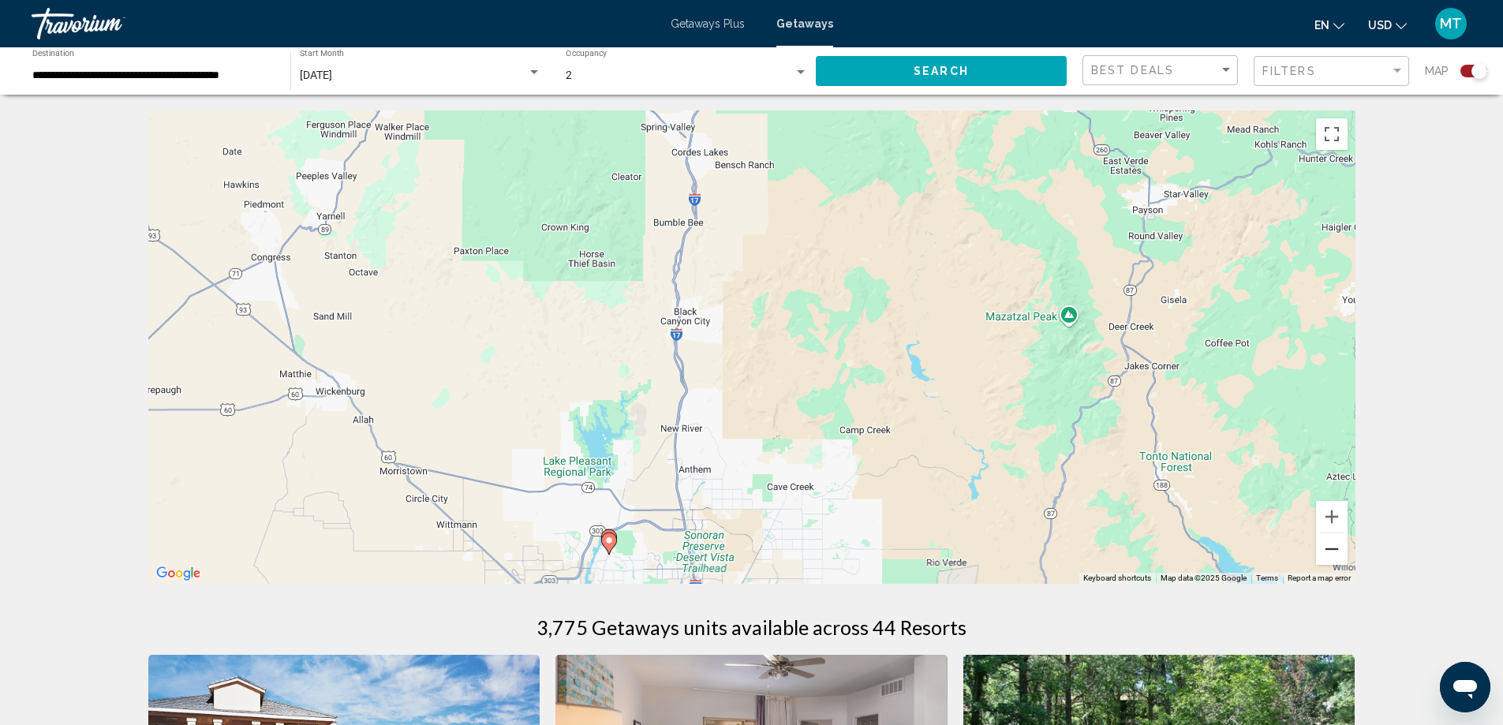
click at [1338, 550] on button "Zoom out" at bounding box center [1332, 549] width 32 height 32
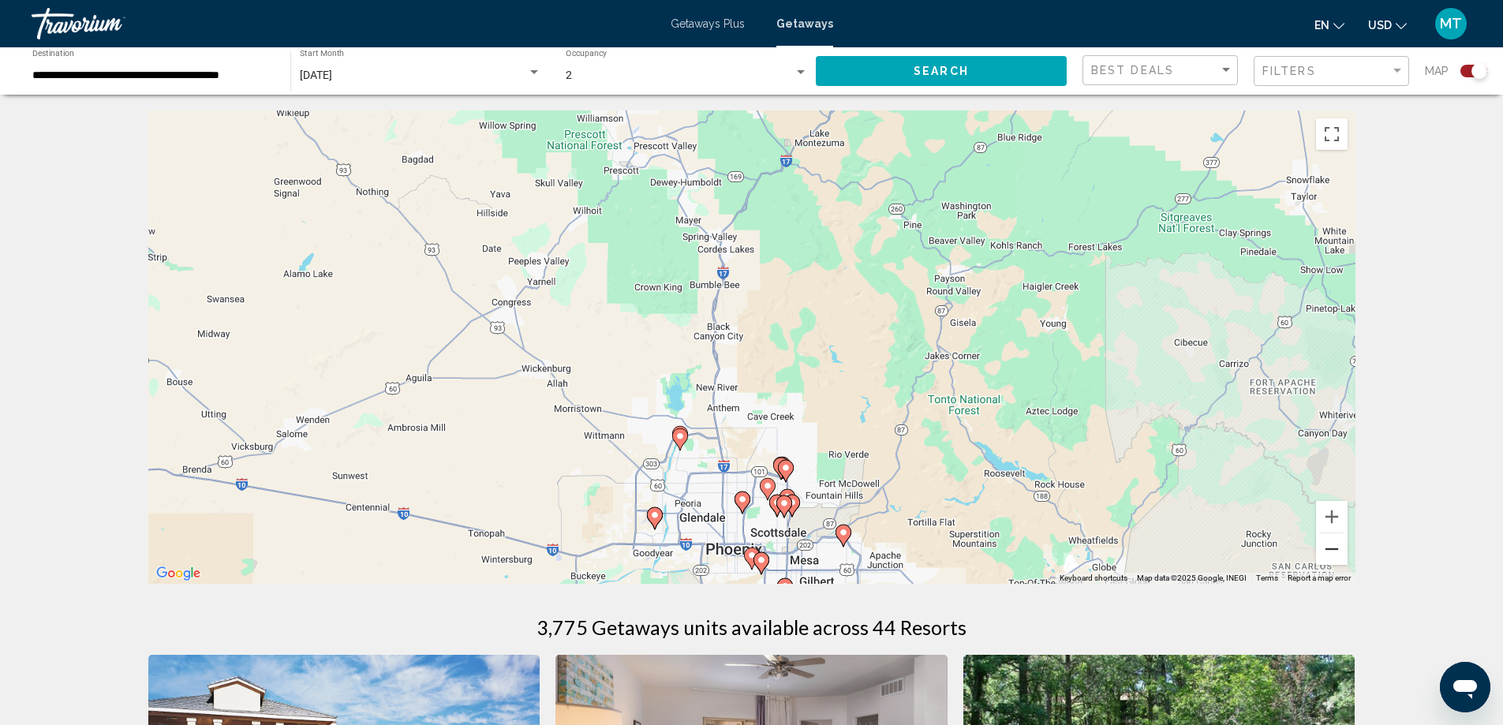
click at [1338, 550] on button "Zoom out" at bounding box center [1332, 549] width 32 height 32
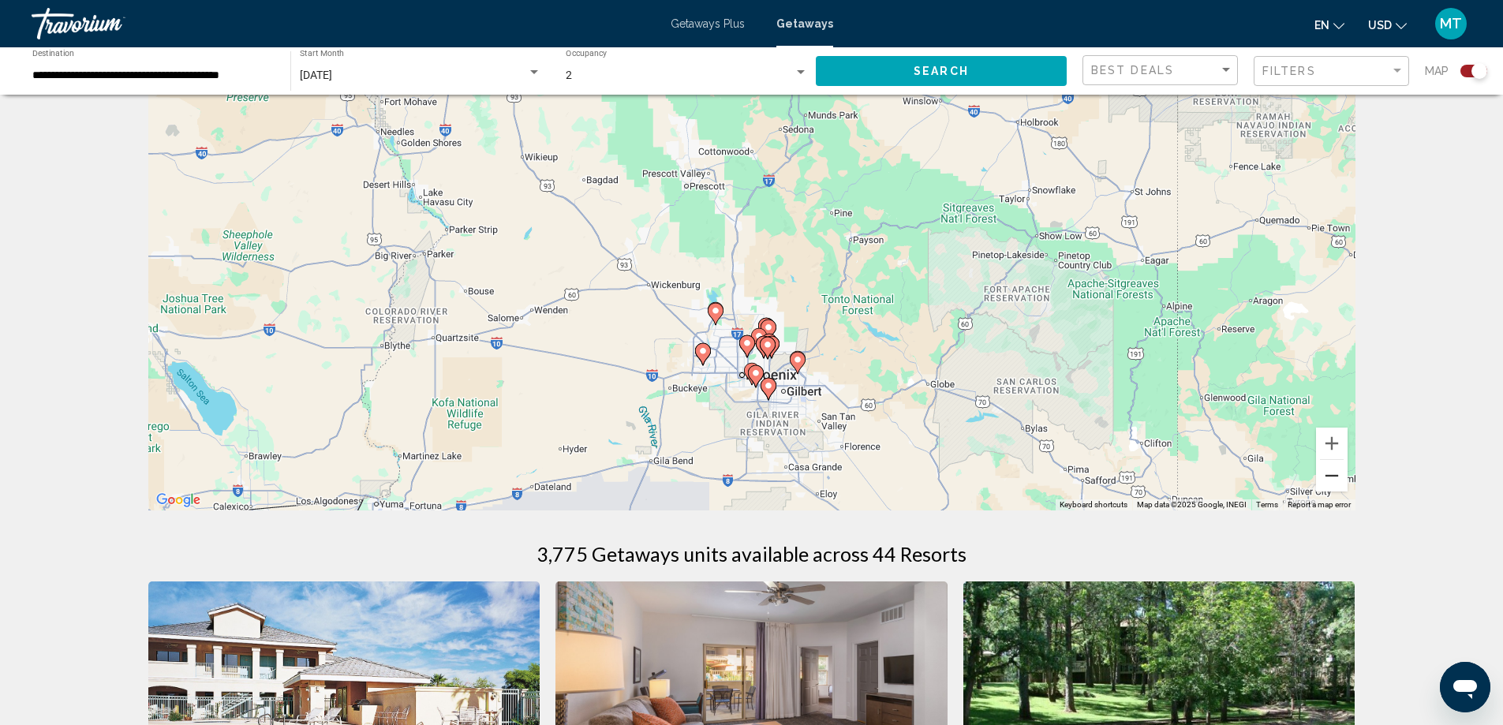
scroll to position [158, 0]
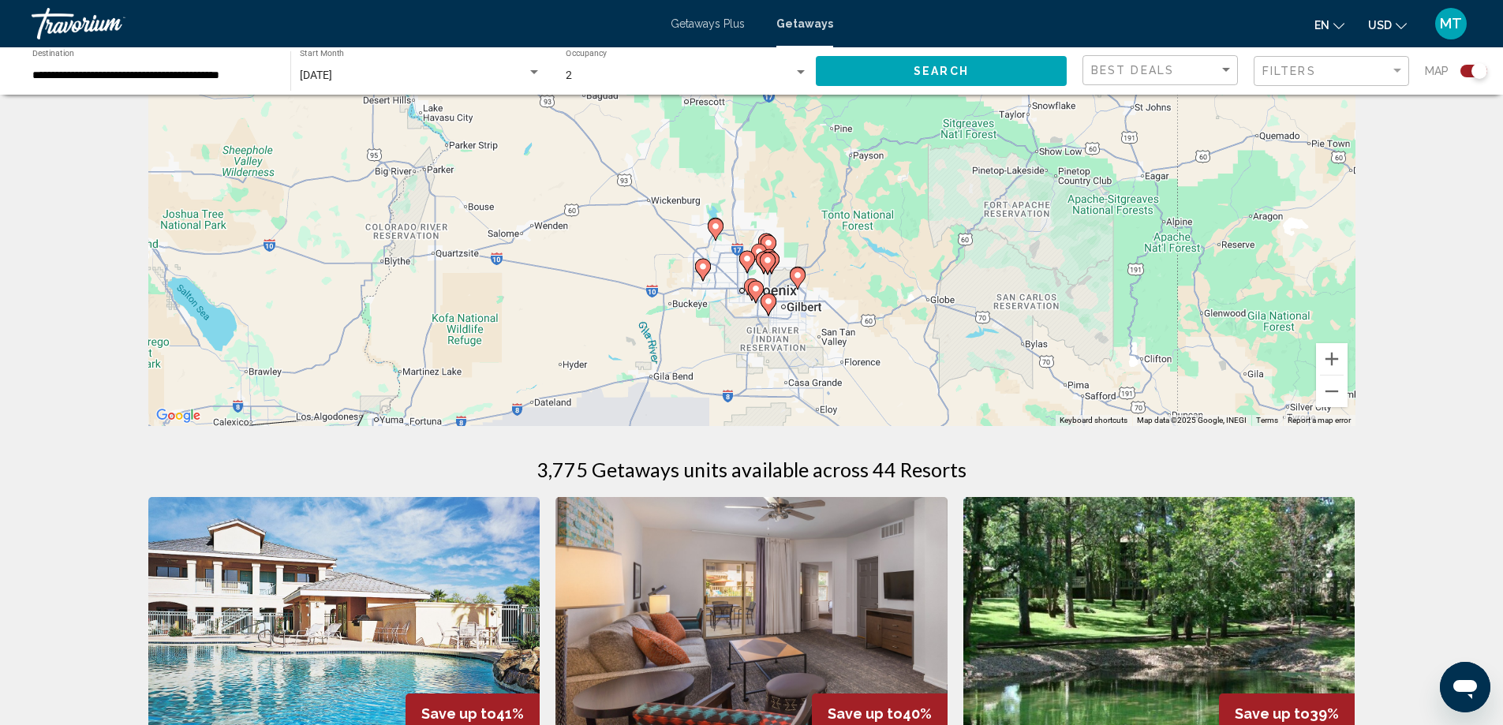
click at [879, 308] on div "To activate drag with keyboard, press Alt + Enter. Once in keyboard drag state,…" at bounding box center [751, 190] width 1207 height 474
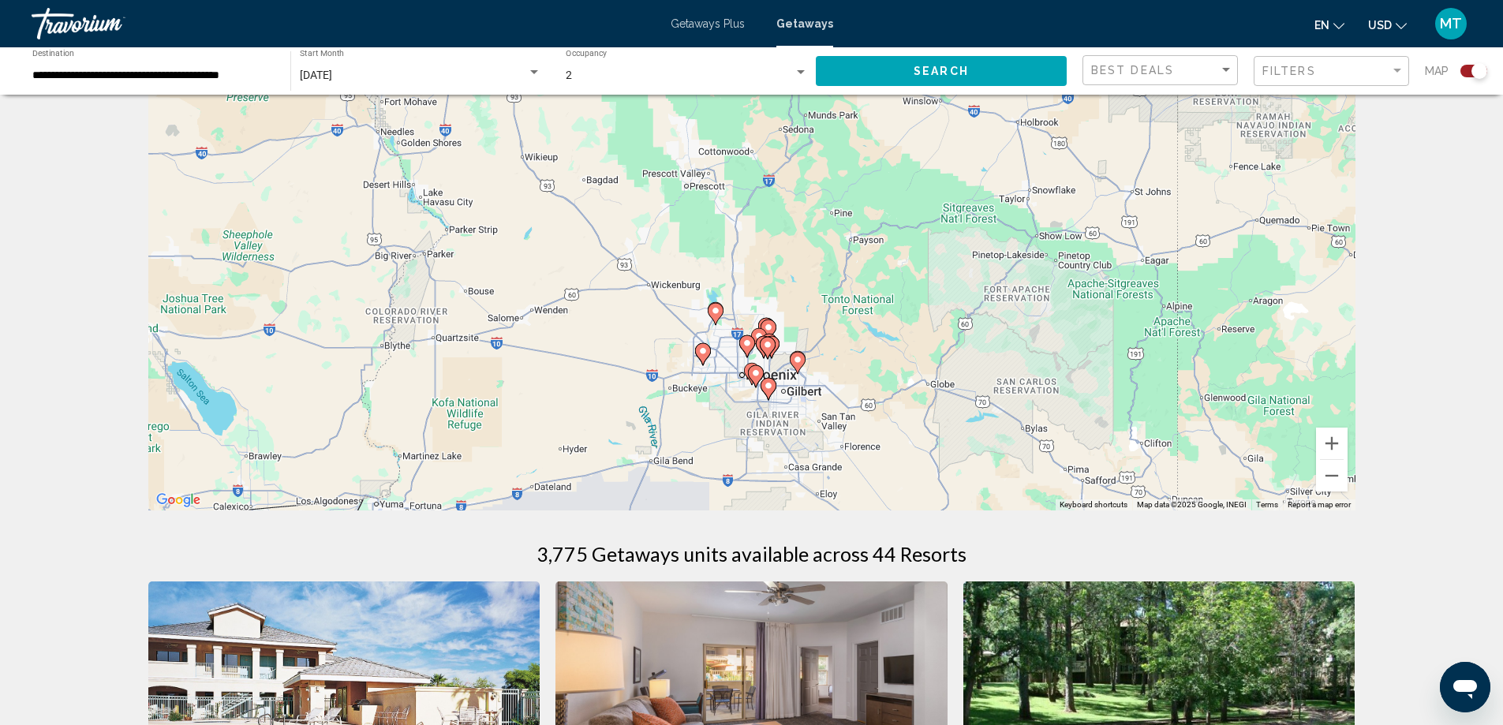
scroll to position [0, 0]
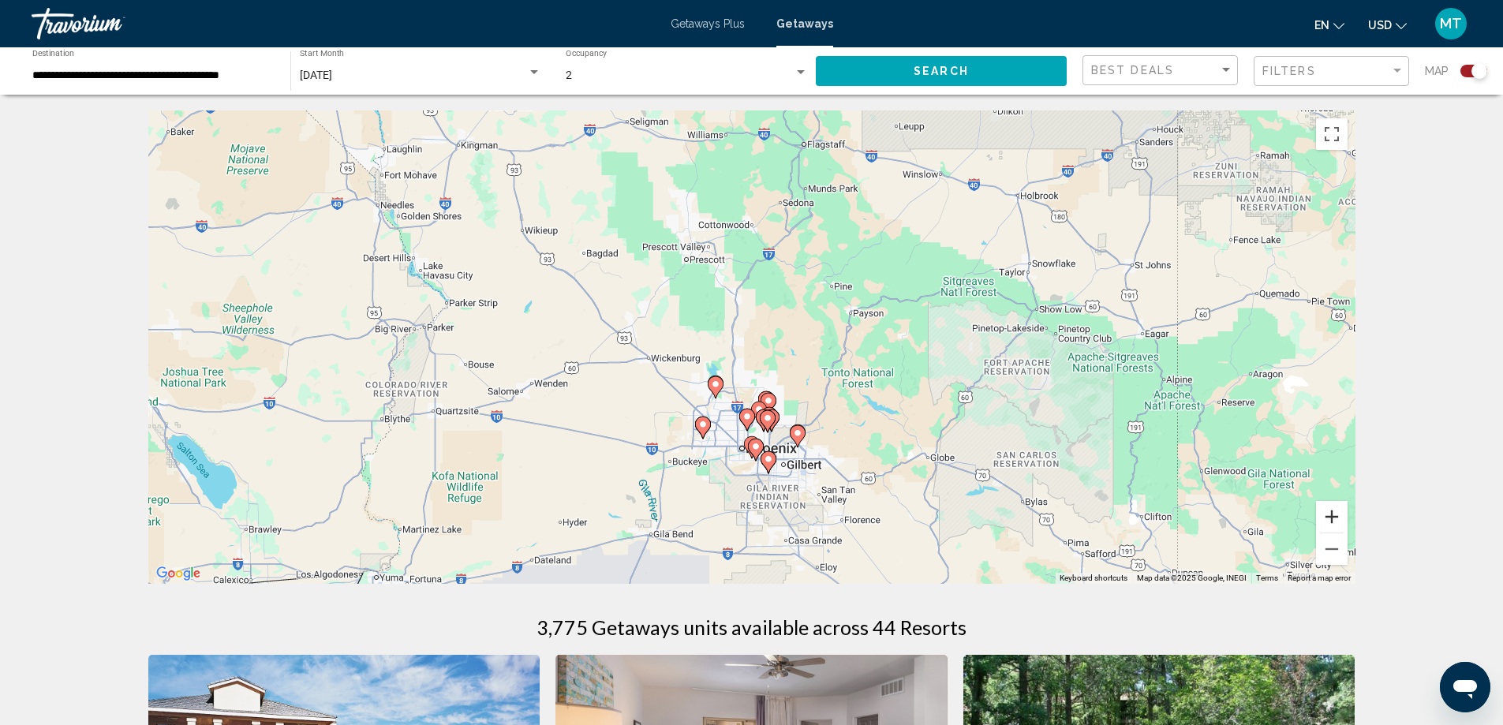
click at [1340, 518] on button "Zoom in" at bounding box center [1332, 517] width 32 height 32
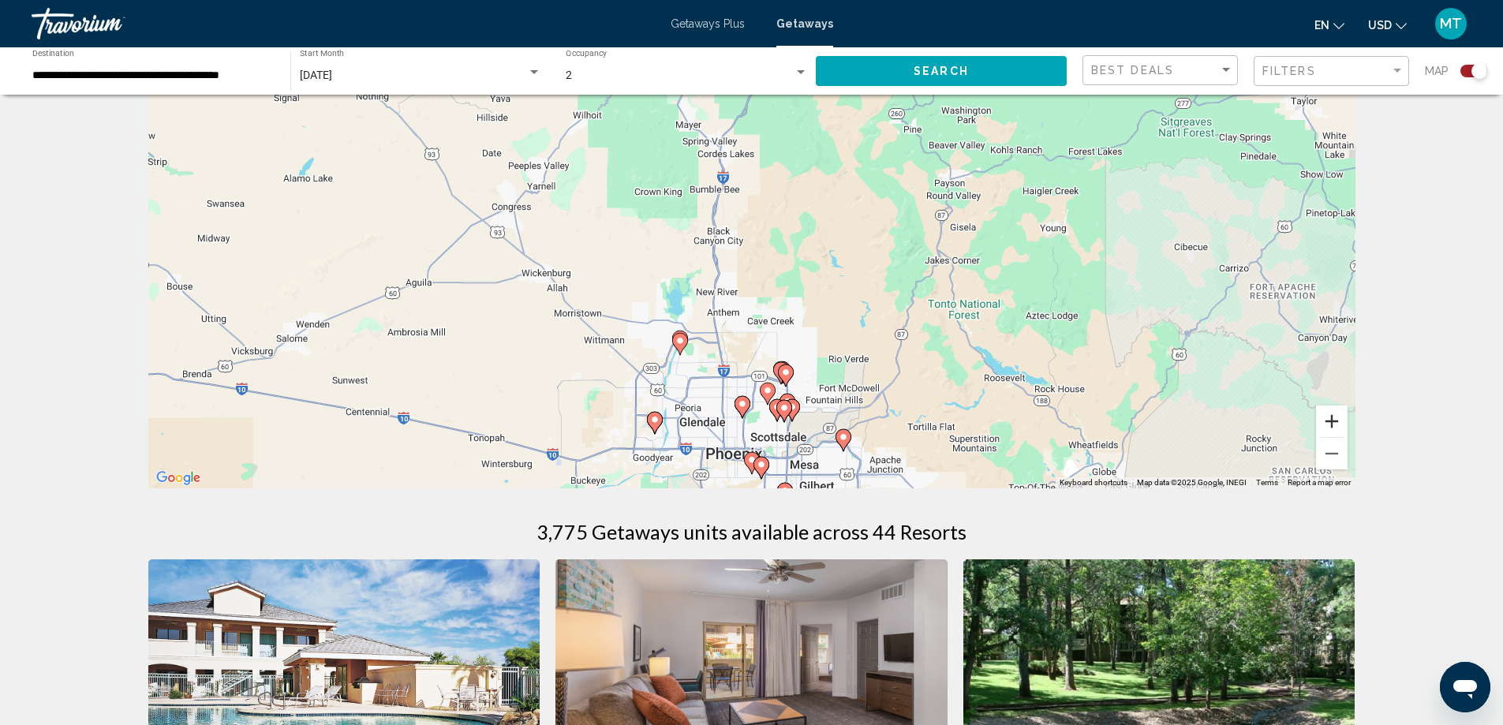
scroll to position [79, 0]
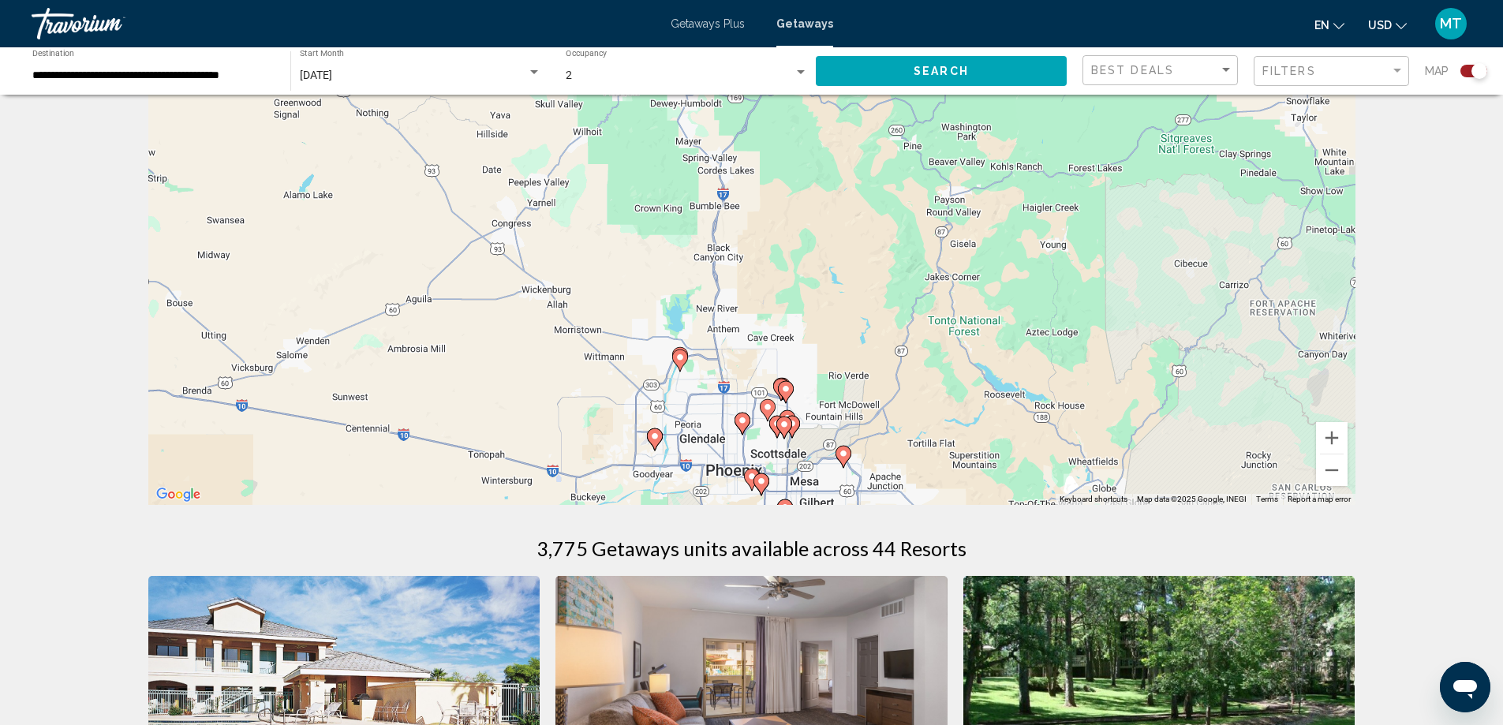
click at [788, 477] on div "To activate drag with keyboard, press Alt + Enter. Once in keyboard drag state,…" at bounding box center [751, 269] width 1207 height 474
click at [787, 486] on div "To activate drag with keyboard, press Alt + Enter. Once in keyboard drag state,…" at bounding box center [751, 269] width 1207 height 474
click at [763, 488] on icon "Main content" at bounding box center [761, 484] width 14 height 21
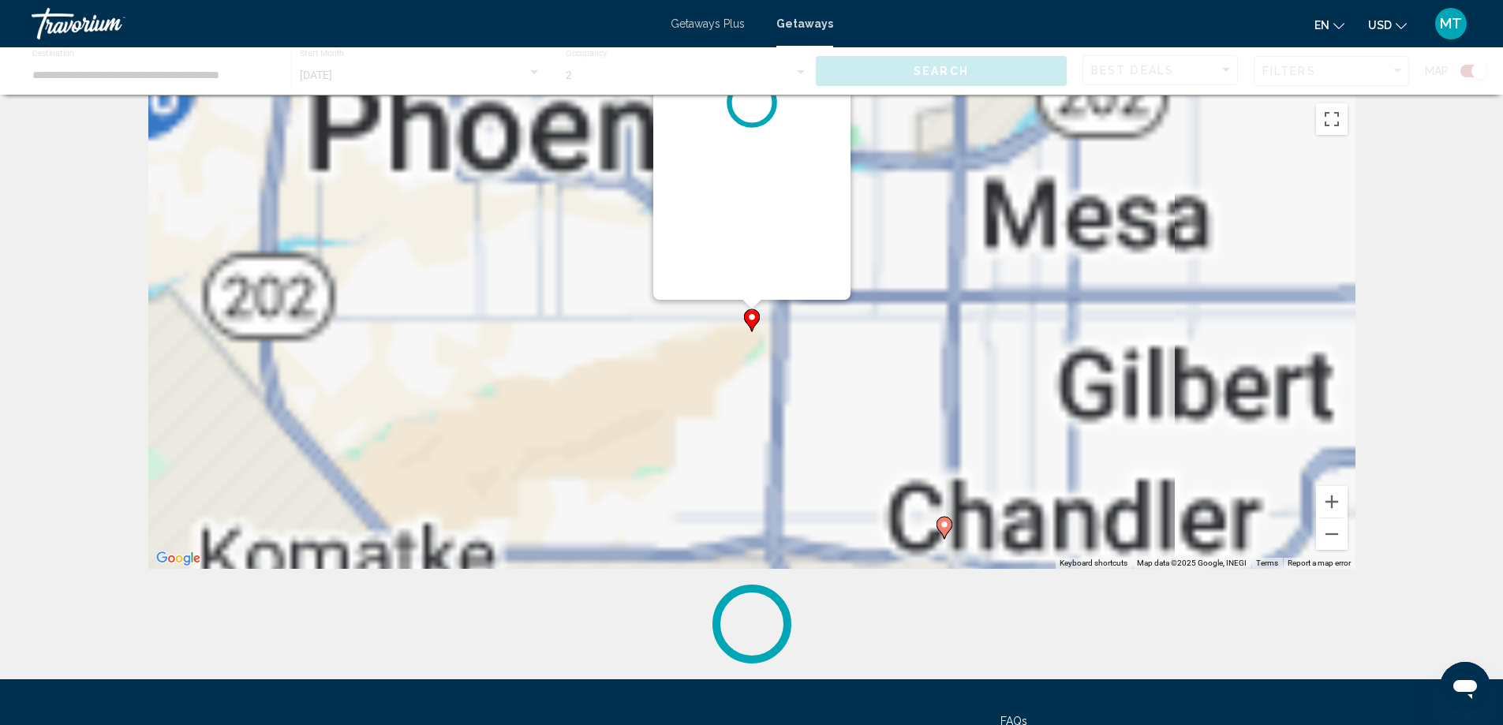
scroll to position [0, 0]
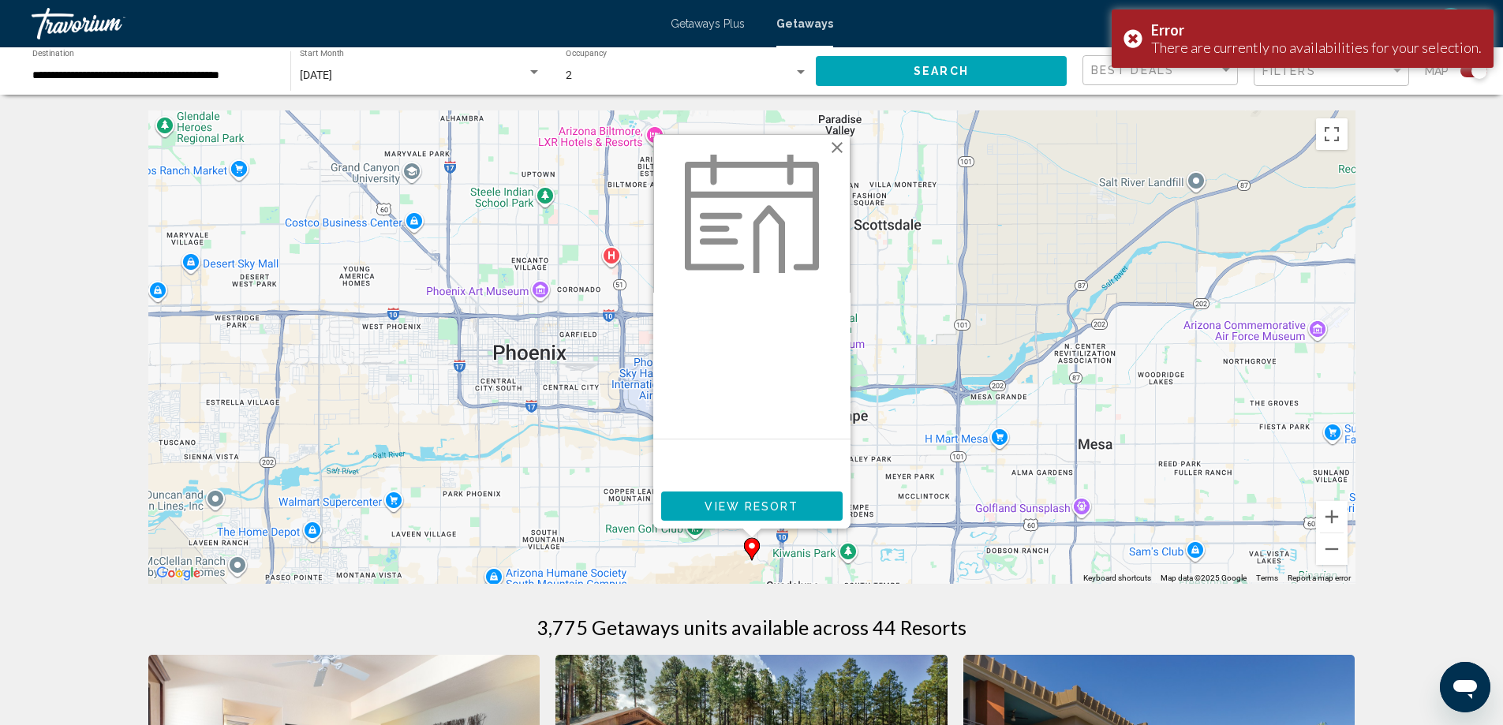
click at [836, 144] on button "Close" at bounding box center [837, 148] width 24 height 24
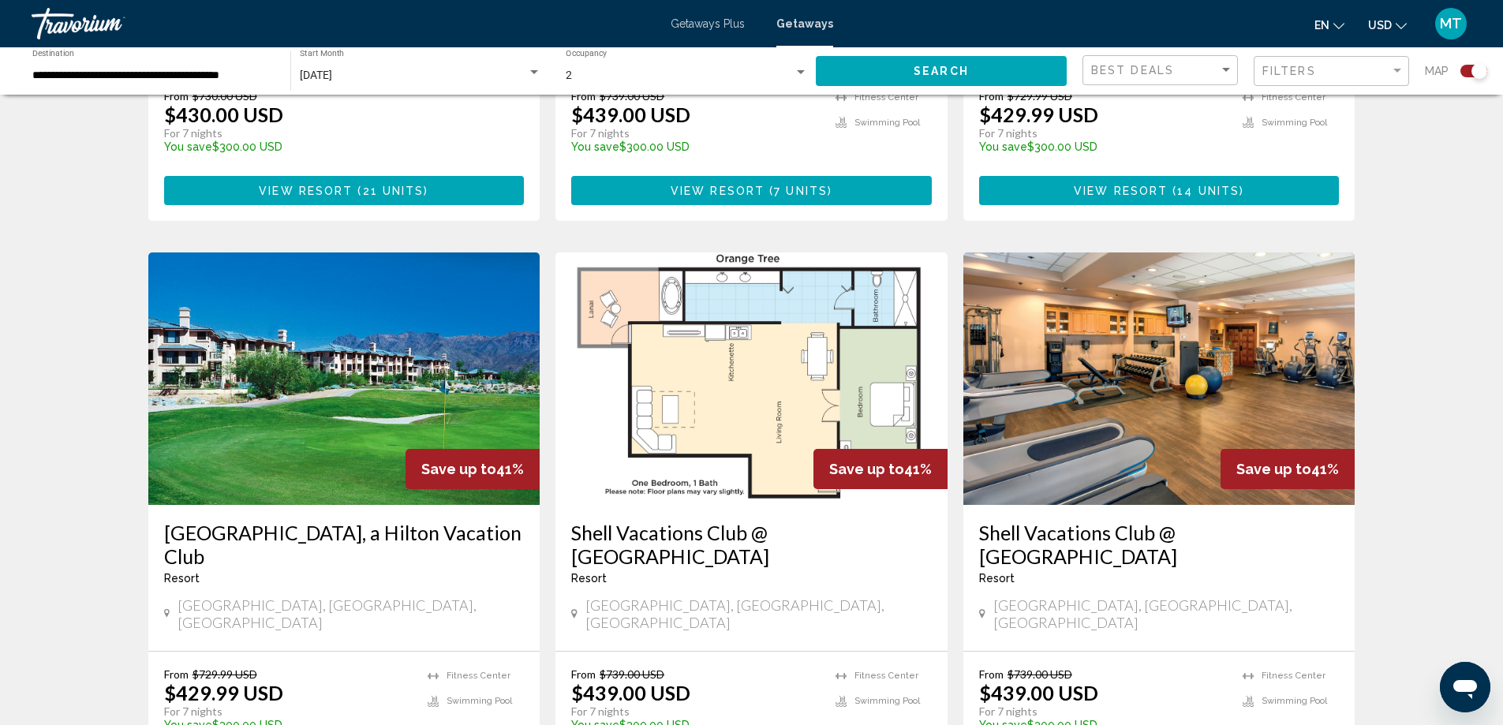
scroll to position [2431, 0]
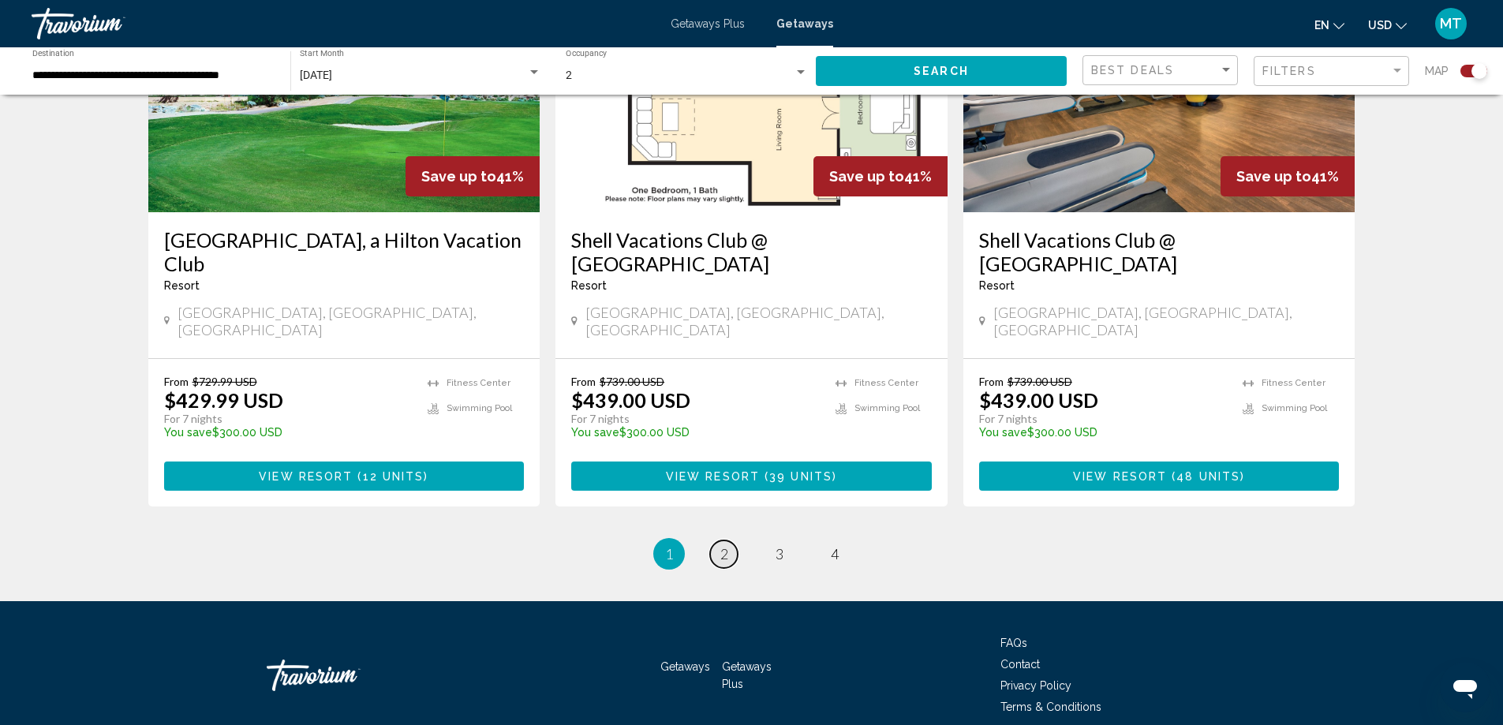
click at [721, 545] on span "2" at bounding box center [725, 553] width 8 height 17
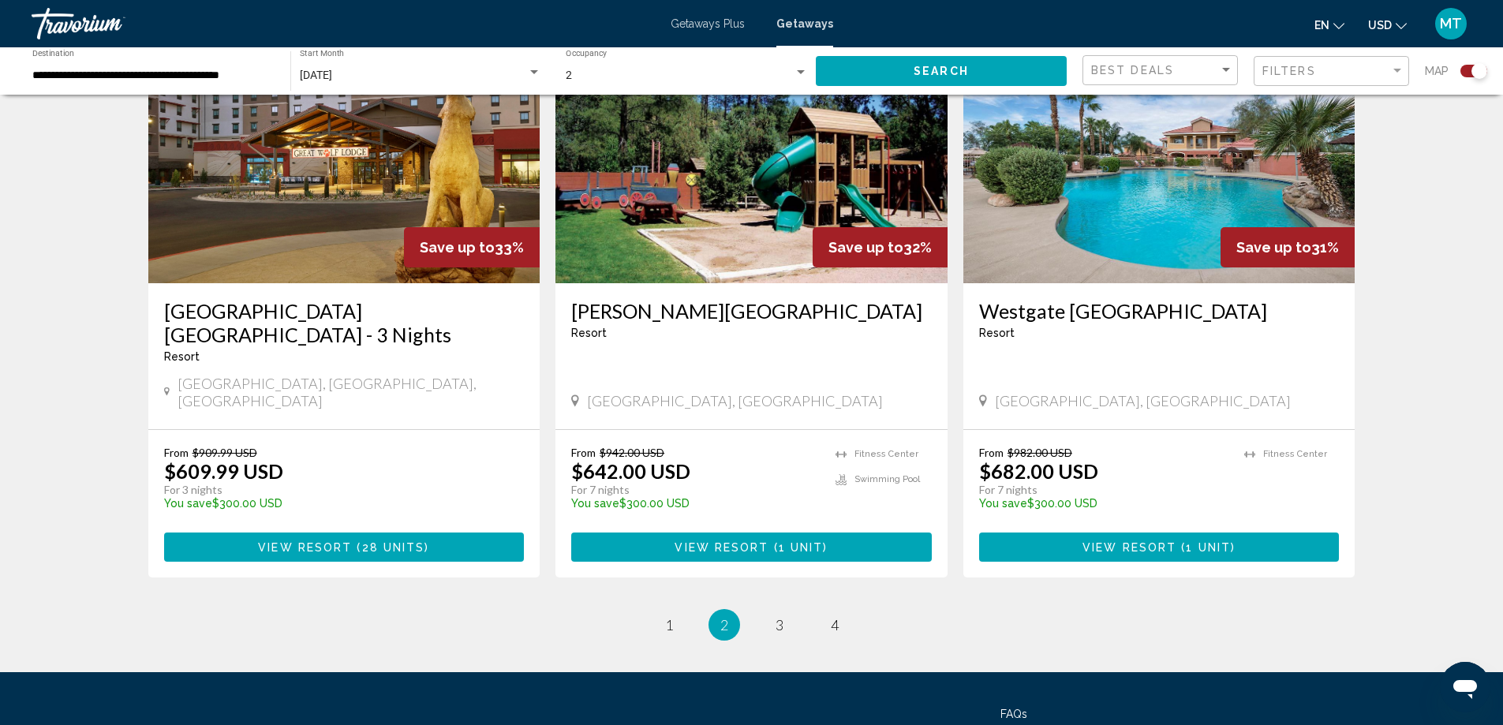
scroll to position [2360, 0]
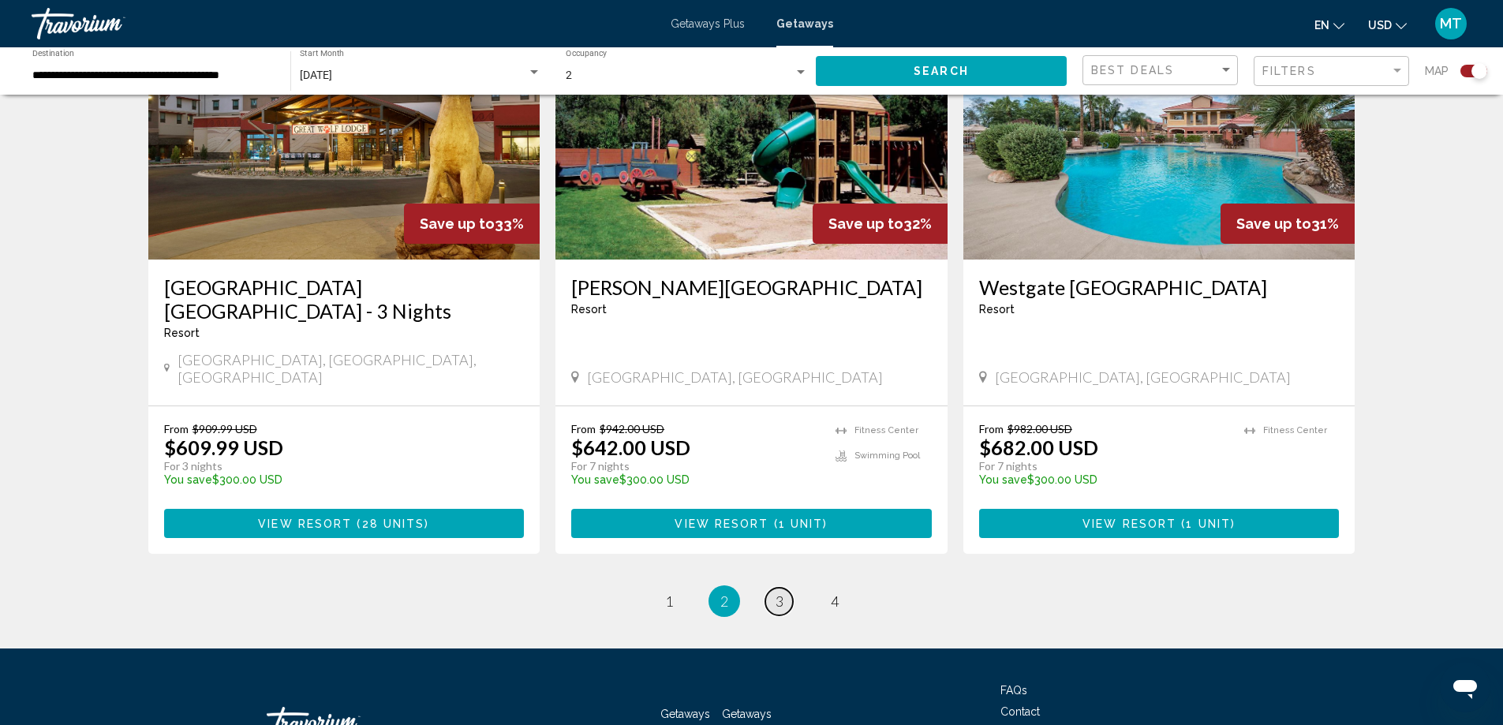
click at [784, 588] on link "page 3" at bounding box center [779, 602] width 28 height 28
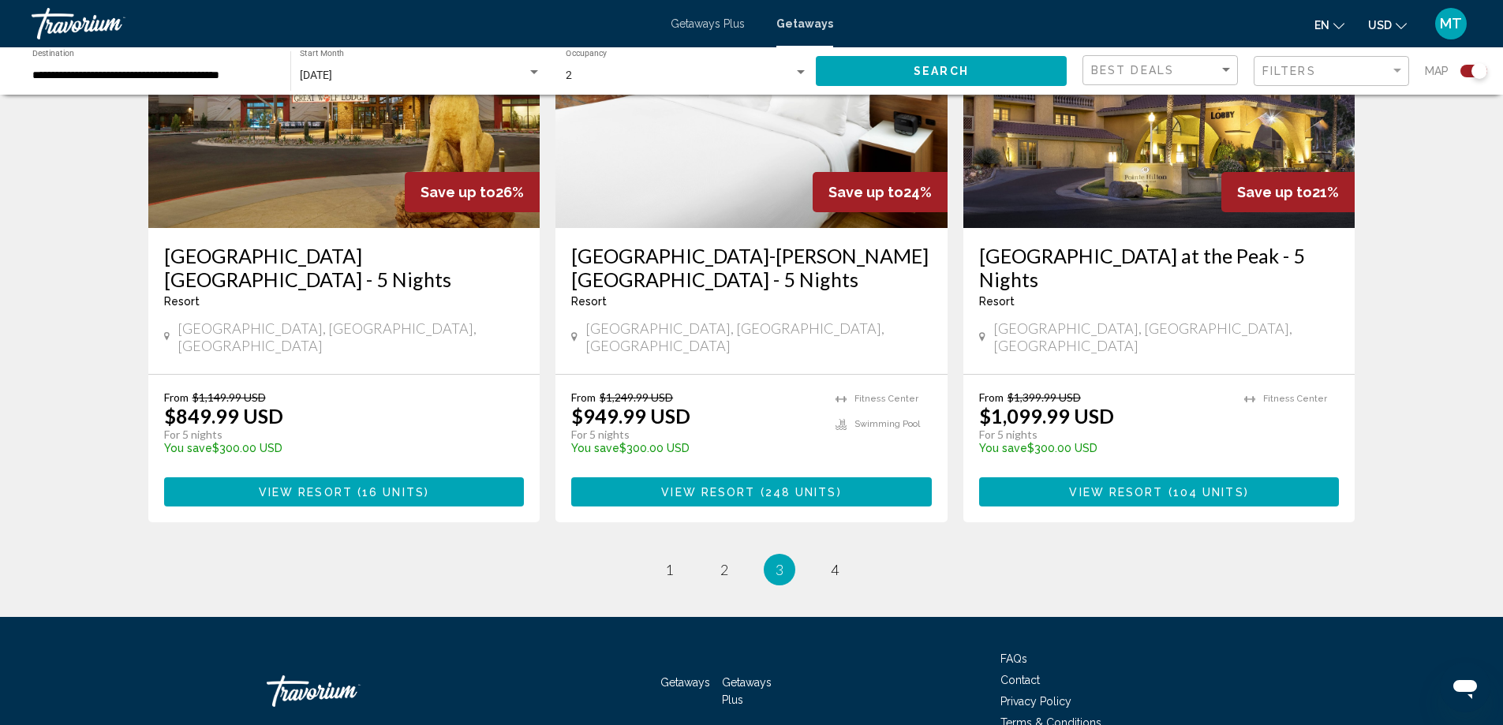
scroll to position [2431, 0]
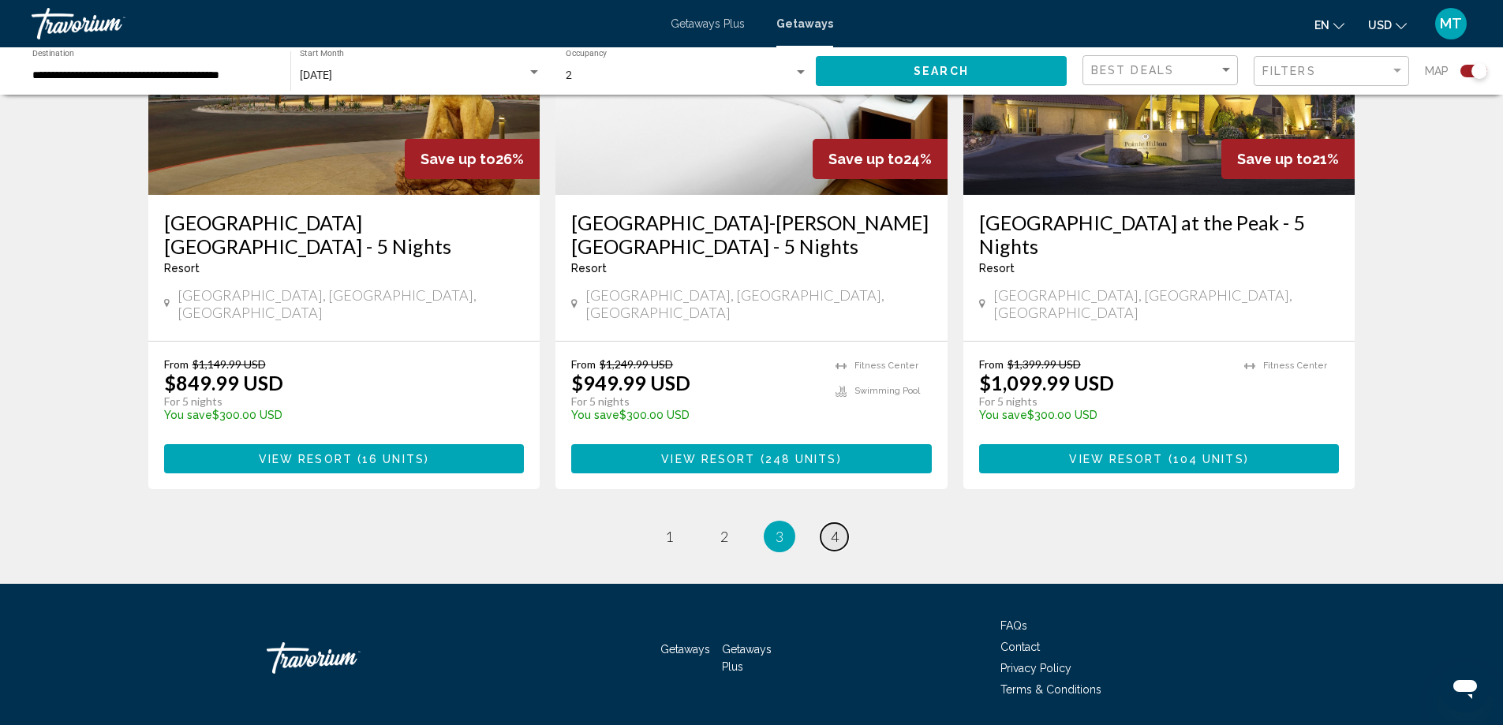
click at [829, 523] on link "page 4" at bounding box center [835, 537] width 28 height 28
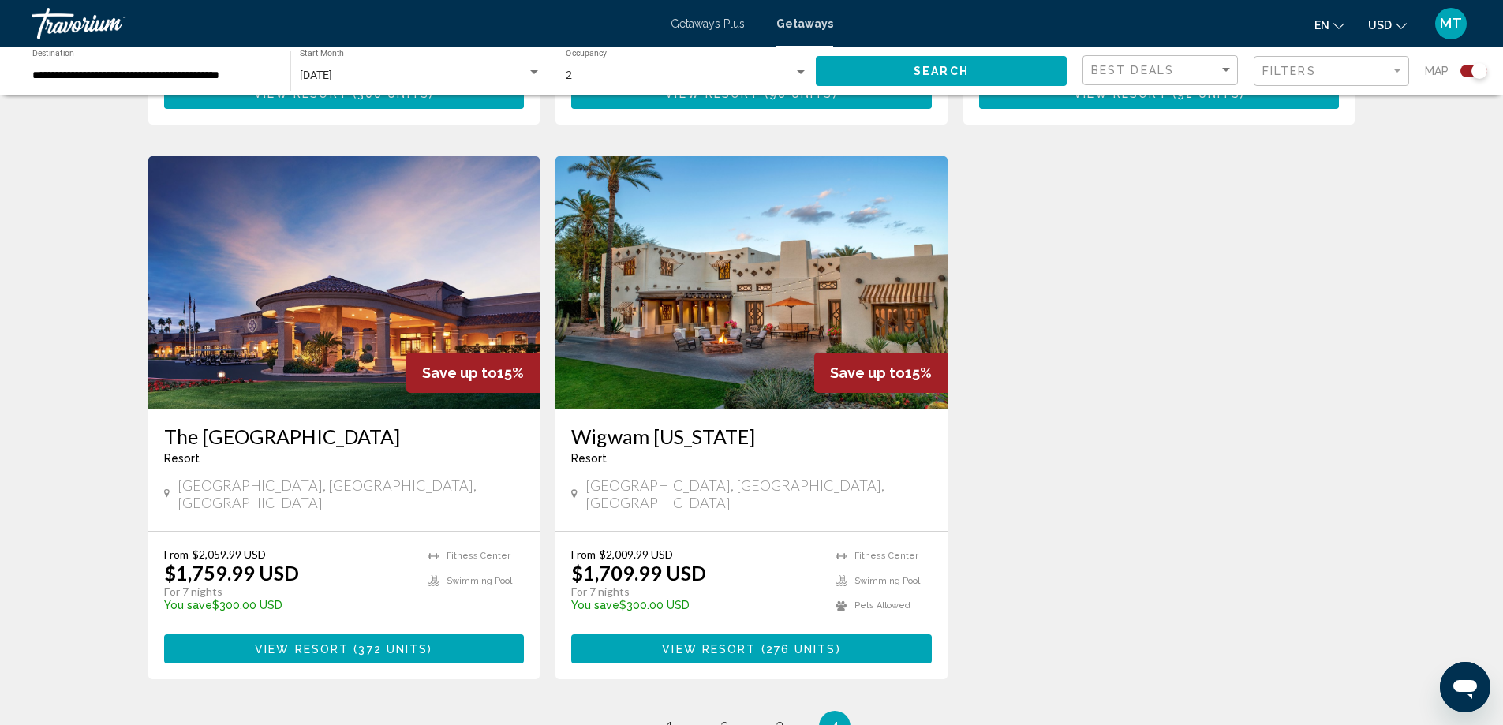
scroll to position [1657, 0]
